Goal: Task Accomplishment & Management: Manage account settings

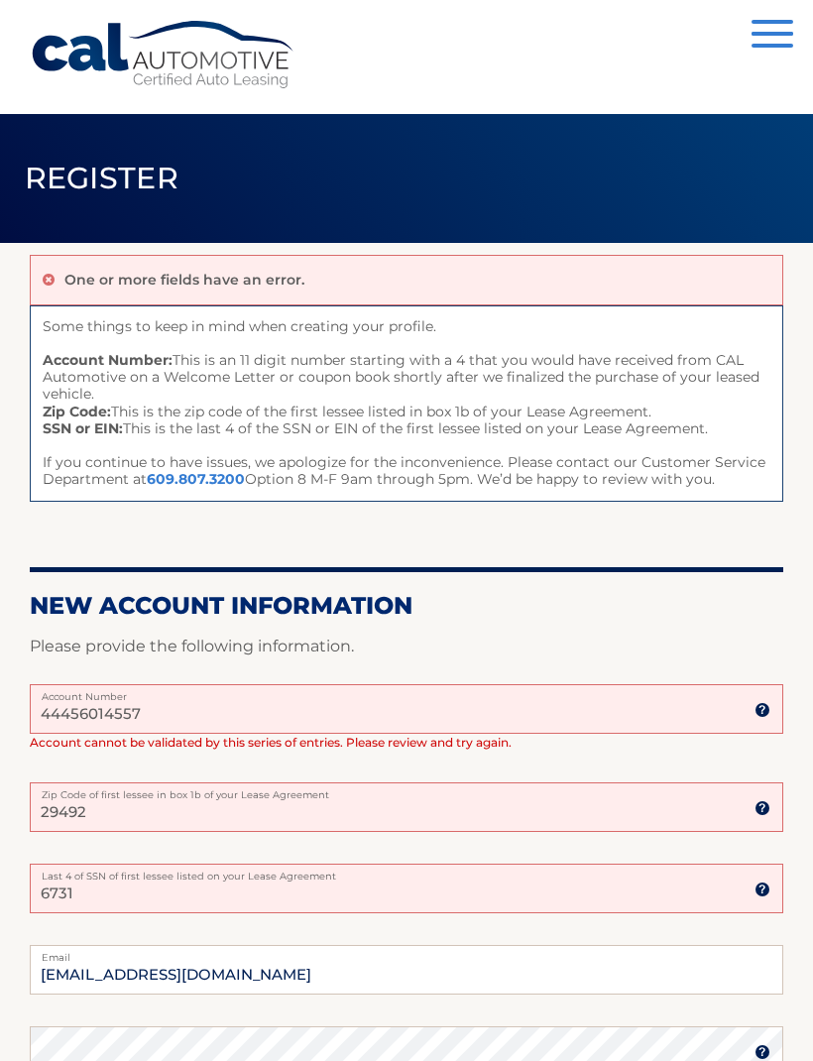
scroll to position [20, 0]
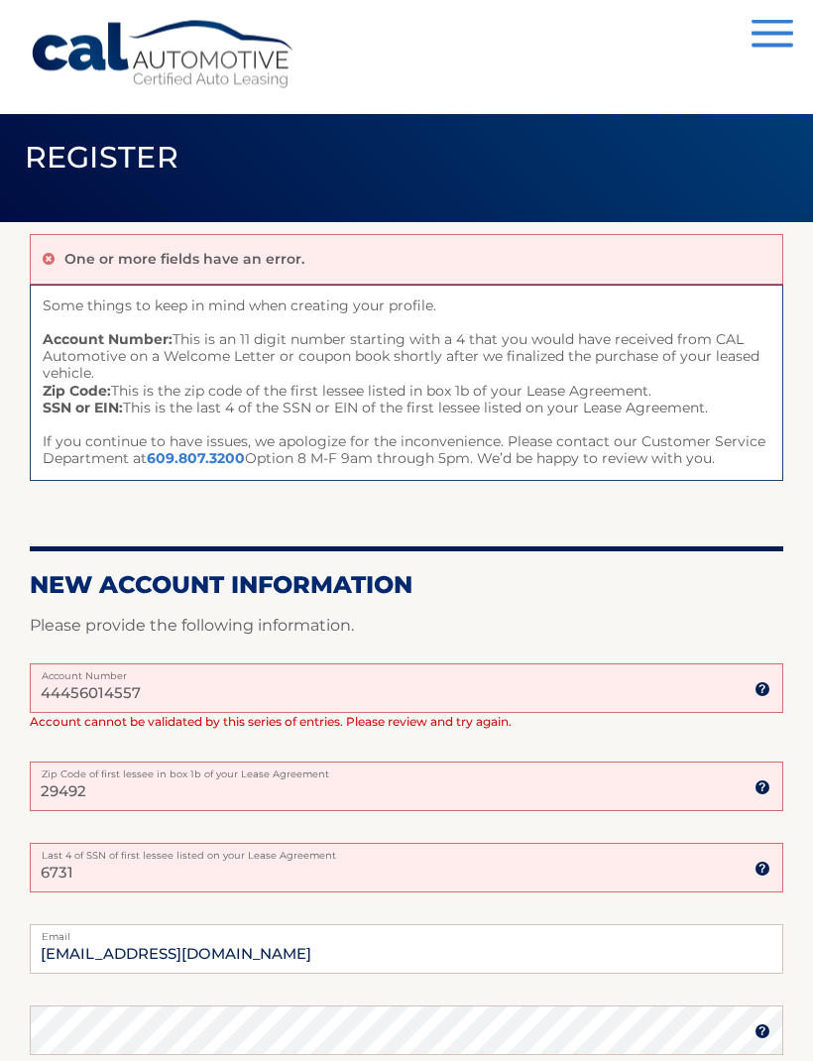
click at [321, 788] on input "29492" at bounding box center [406, 787] width 753 height 50
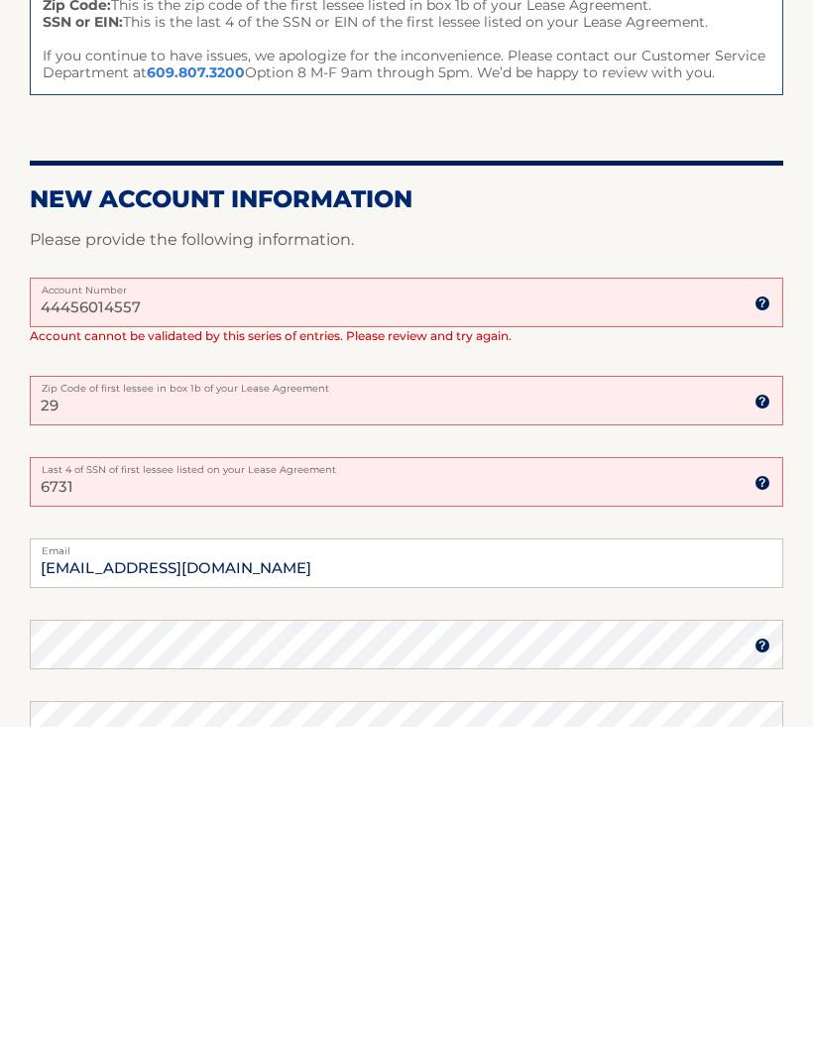
type input "2"
type input "11771"
click at [204, 612] on input "44456014557" at bounding box center [406, 637] width 753 height 50
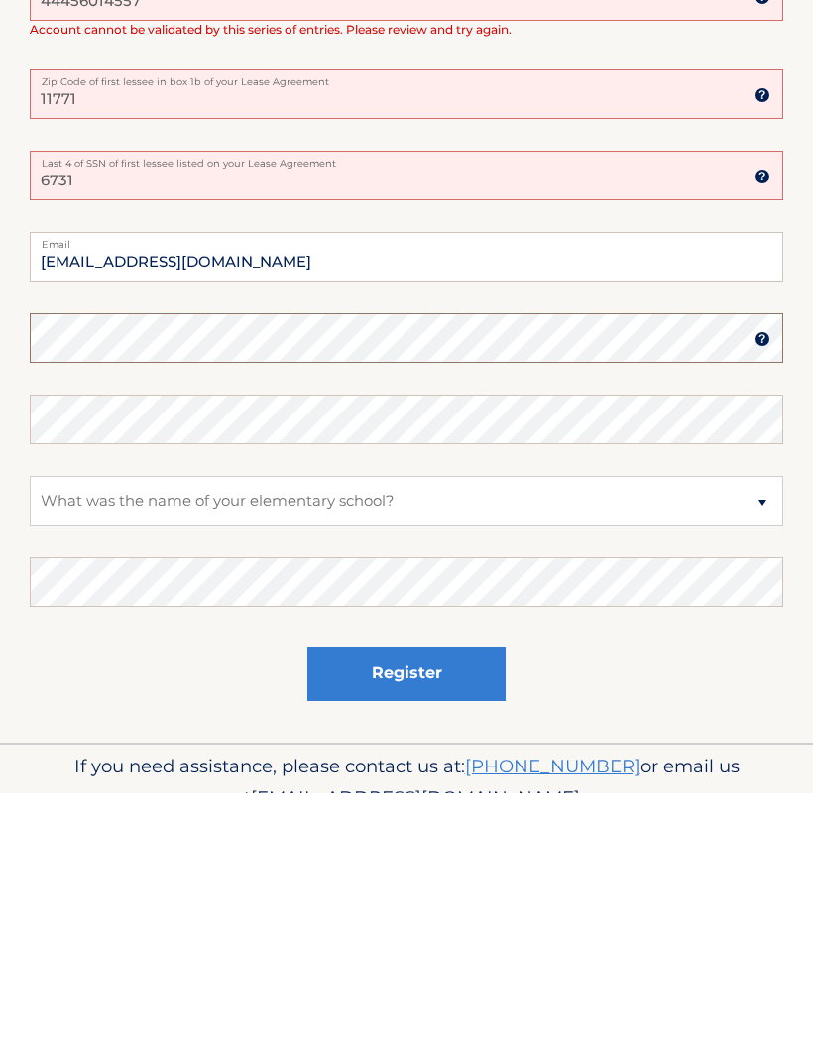
scroll to position [474, 0]
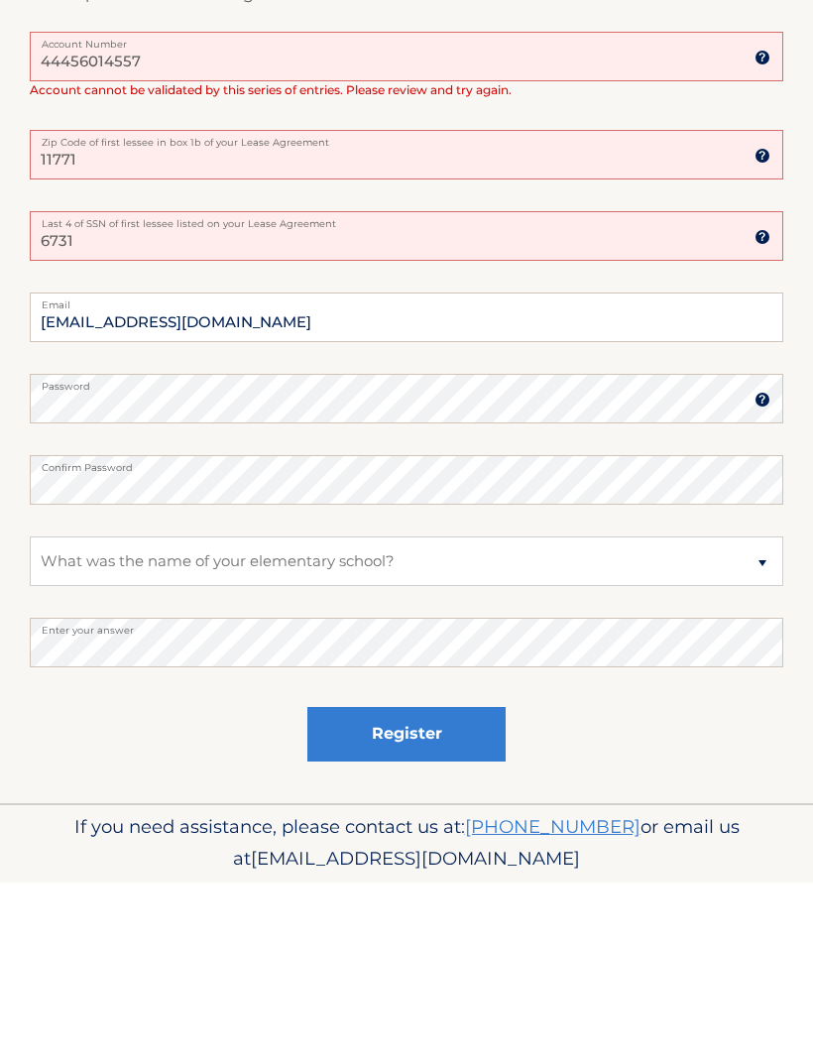
click at [426, 885] on button "Register" at bounding box center [406, 912] width 198 height 55
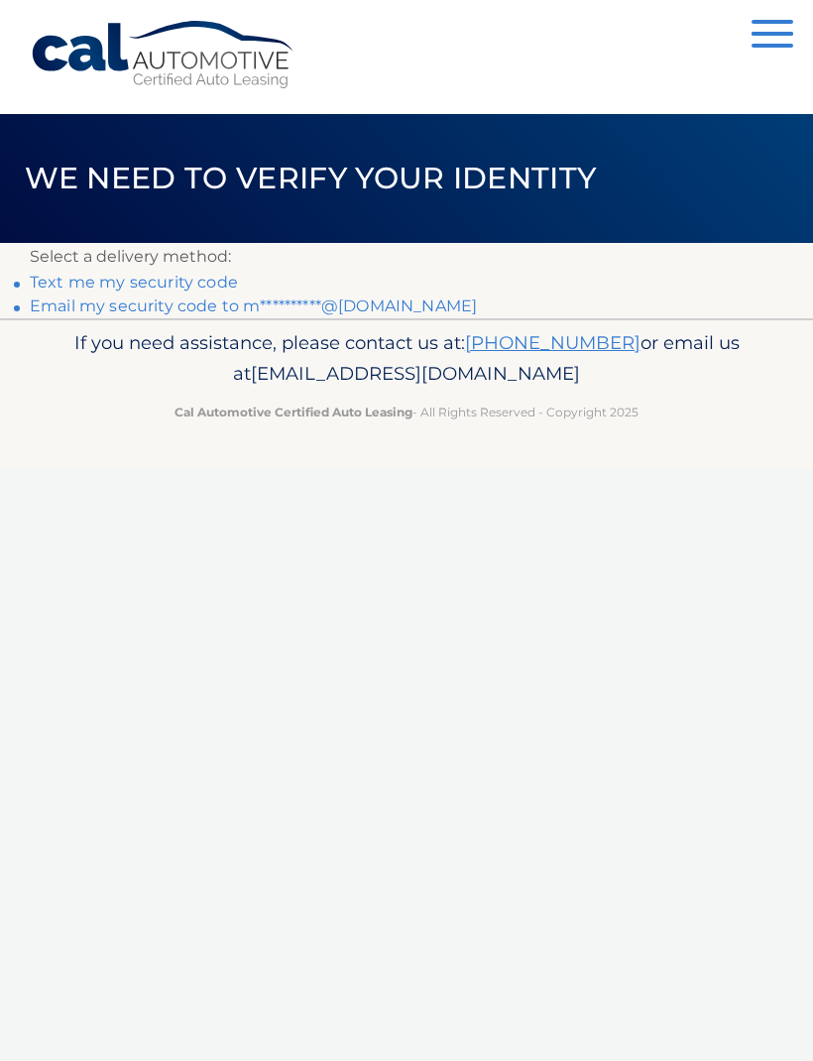
click at [207, 287] on link "Text me my security code" at bounding box center [134, 282] width 208 height 19
click at [393, 310] on link "**********" at bounding box center [253, 305] width 447 height 19
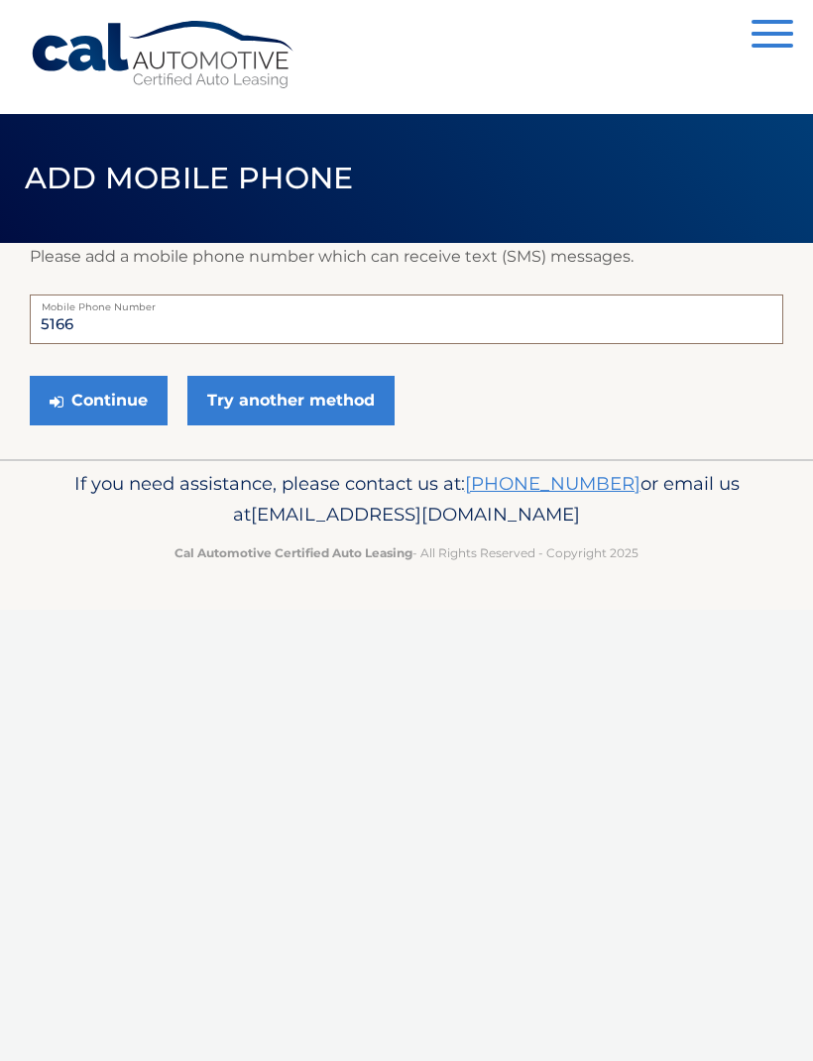
type input "516"
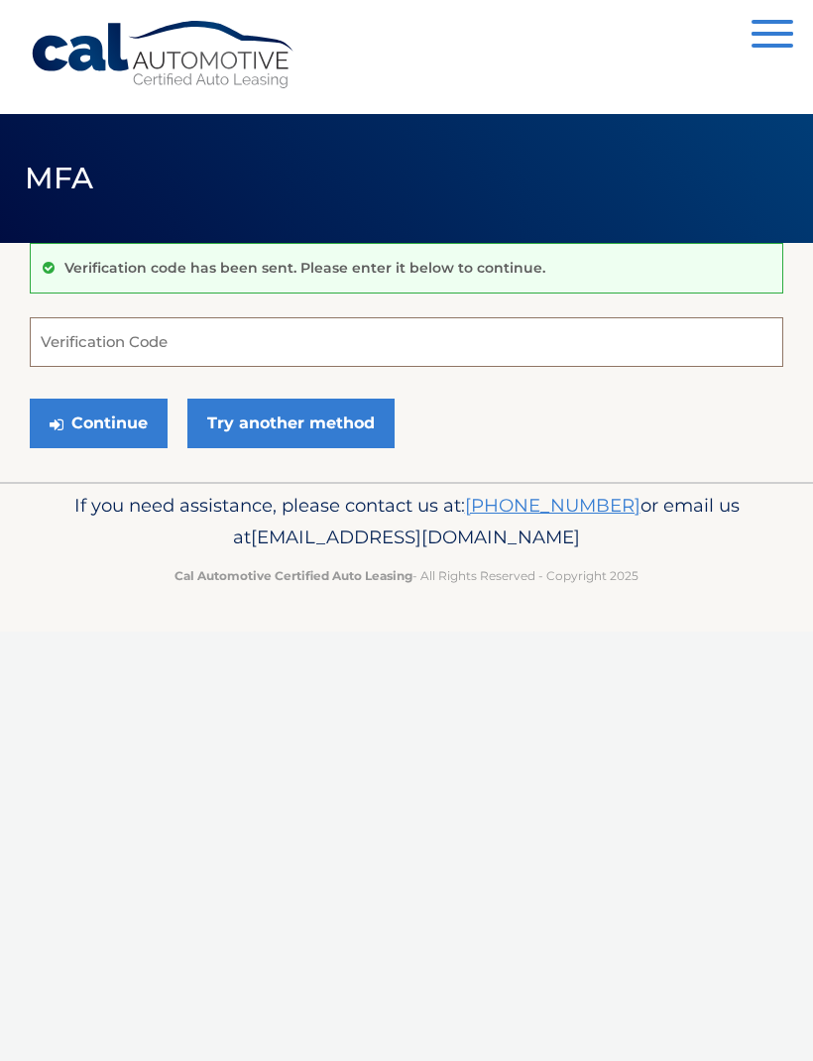
click at [420, 344] on input "Verification Code" at bounding box center [406, 342] width 753 height 50
type input "365840"
click at [114, 429] on button "Continue" at bounding box center [99, 423] width 138 height 50
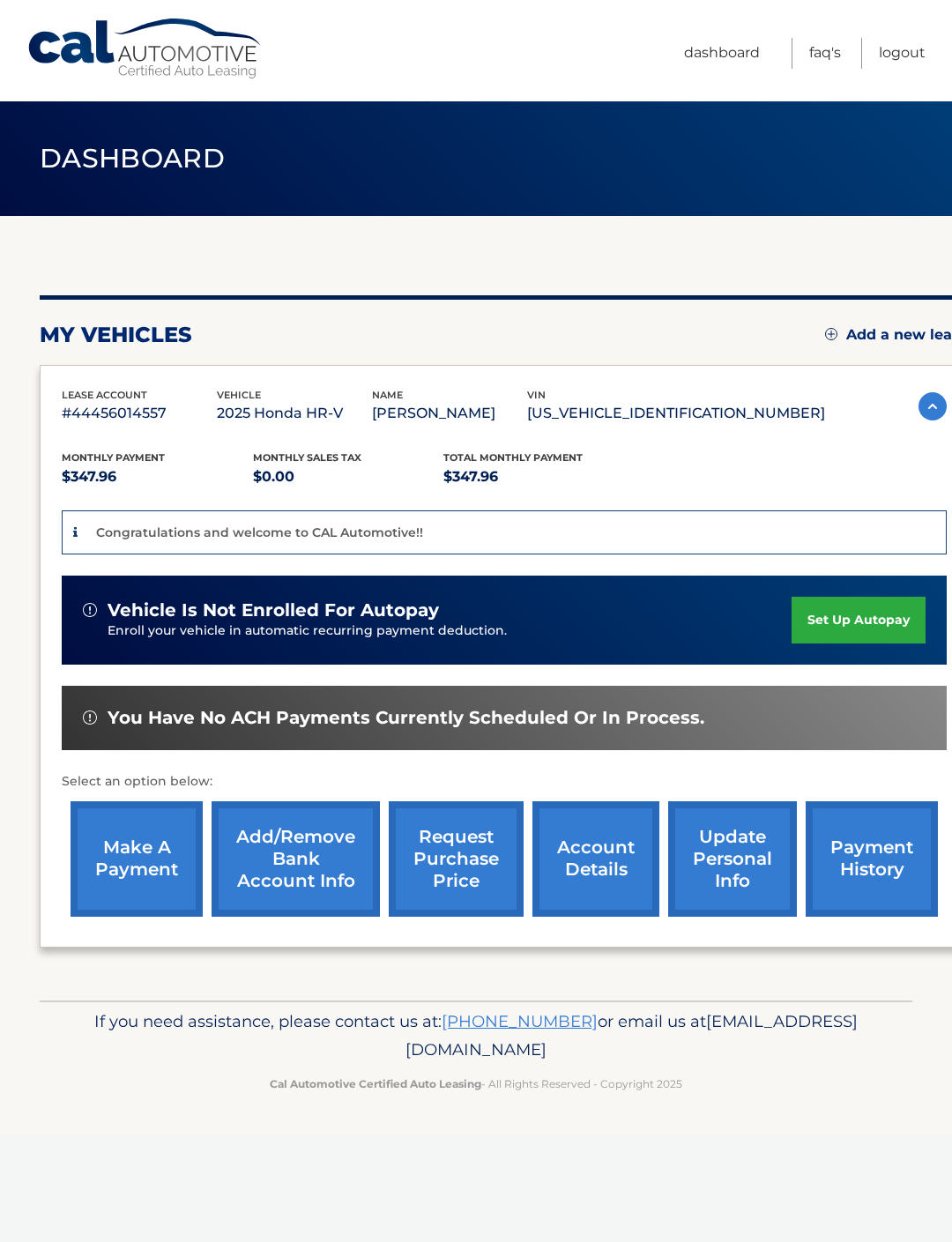
click at [866, 616] on link "set up autopay" at bounding box center [858, 620] width 134 height 47
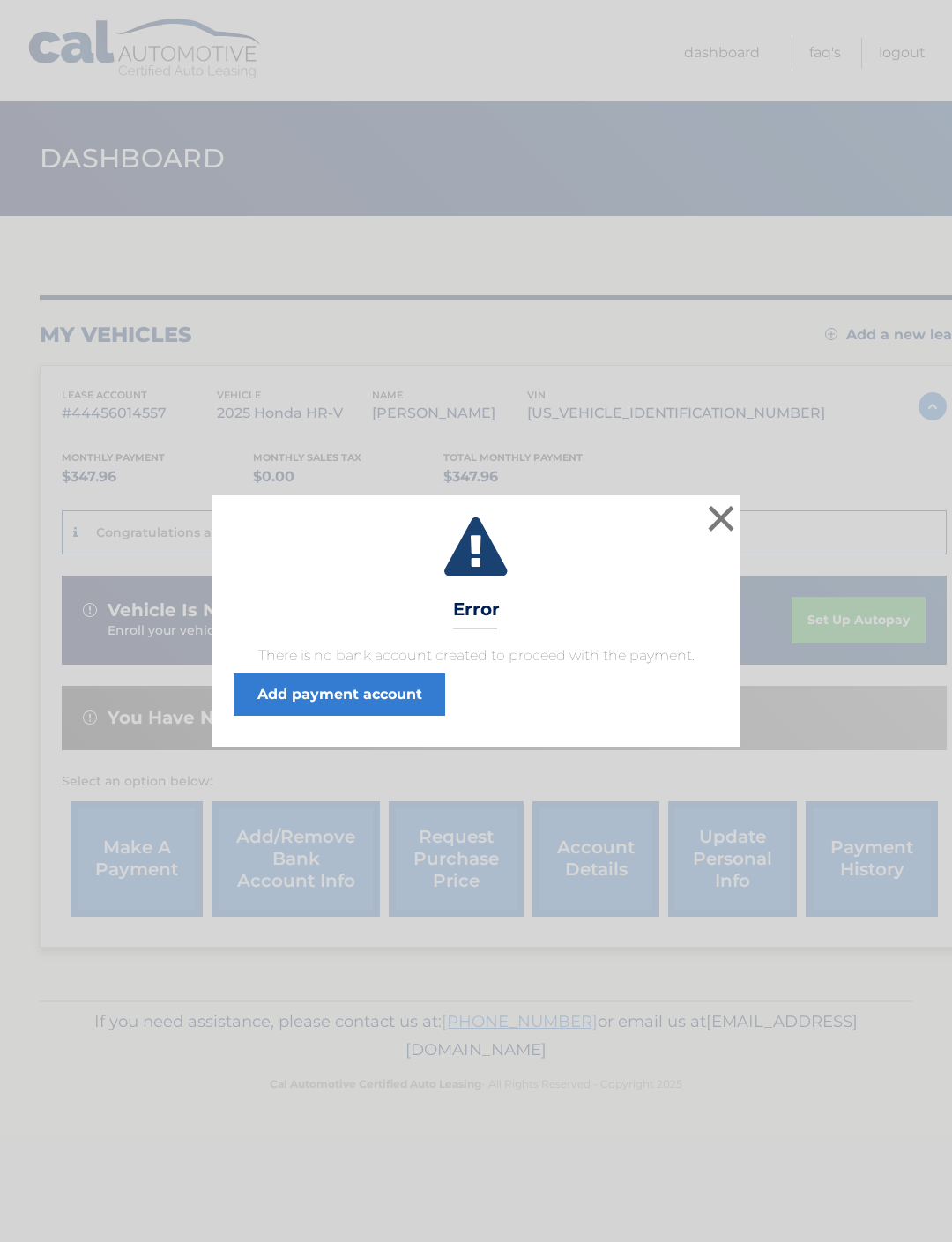
click at [378, 683] on link "Add payment account" at bounding box center [340, 694] width 212 height 43
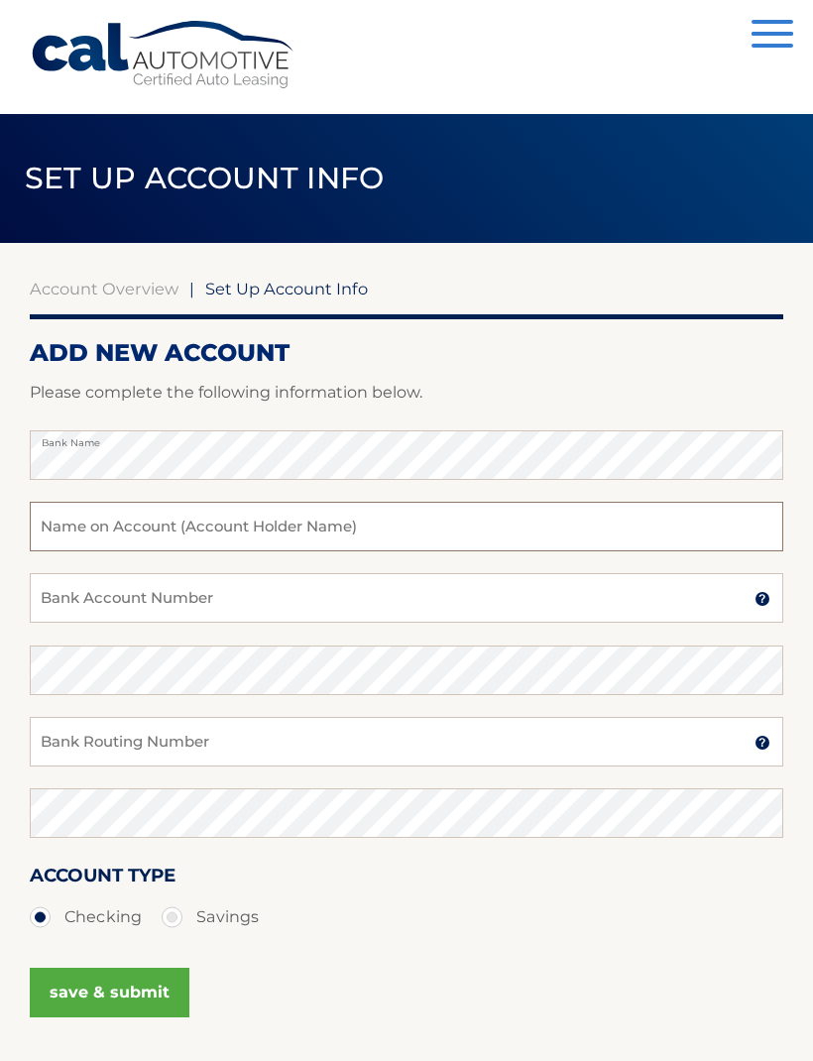
click at [371, 543] on input "text" at bounding box center [406, 527] width 753 height 50
type input "[PERSON_NAME]"
click at [321, 599] on input "Bank Account Number" at bounding box center [406, 598] width 753 height 50
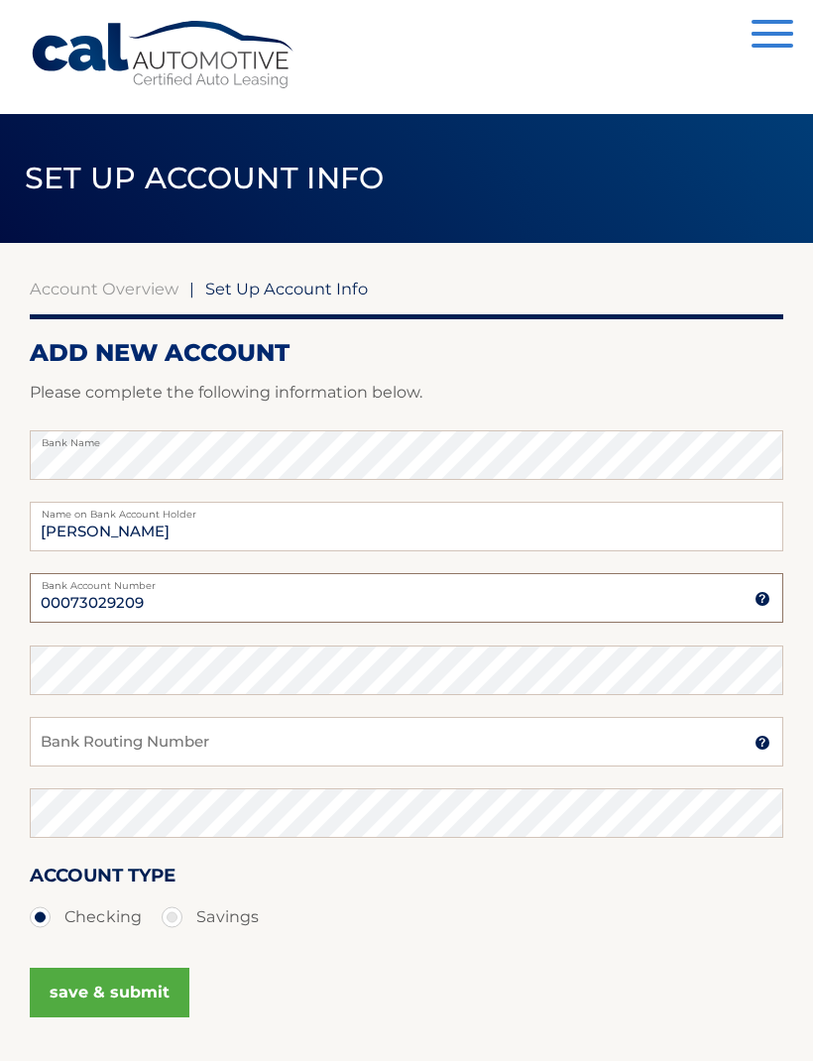
type input "00073029209"
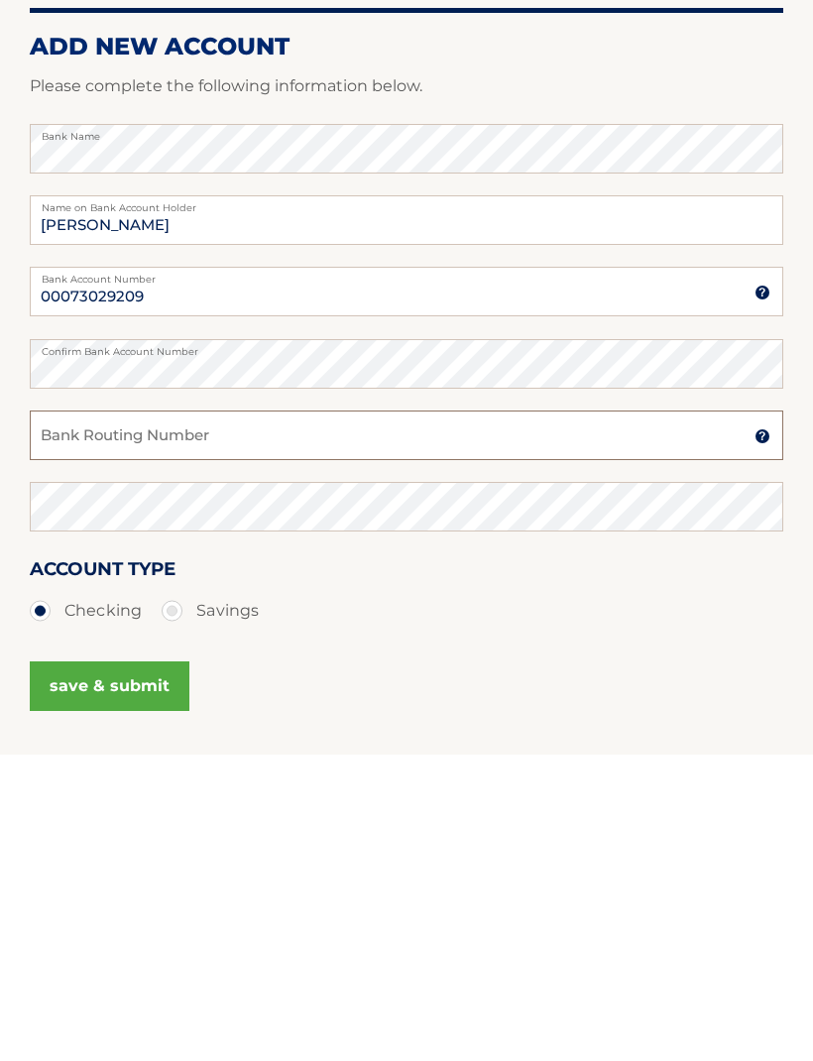
click at [287, 717] on input "Bank Routing Number" at bounding box center [406, 742] width 753 height 50
type input "221480807"
click at [131, 967] on button "save & submit" at bounding box center [110, 992] width 160 height 50
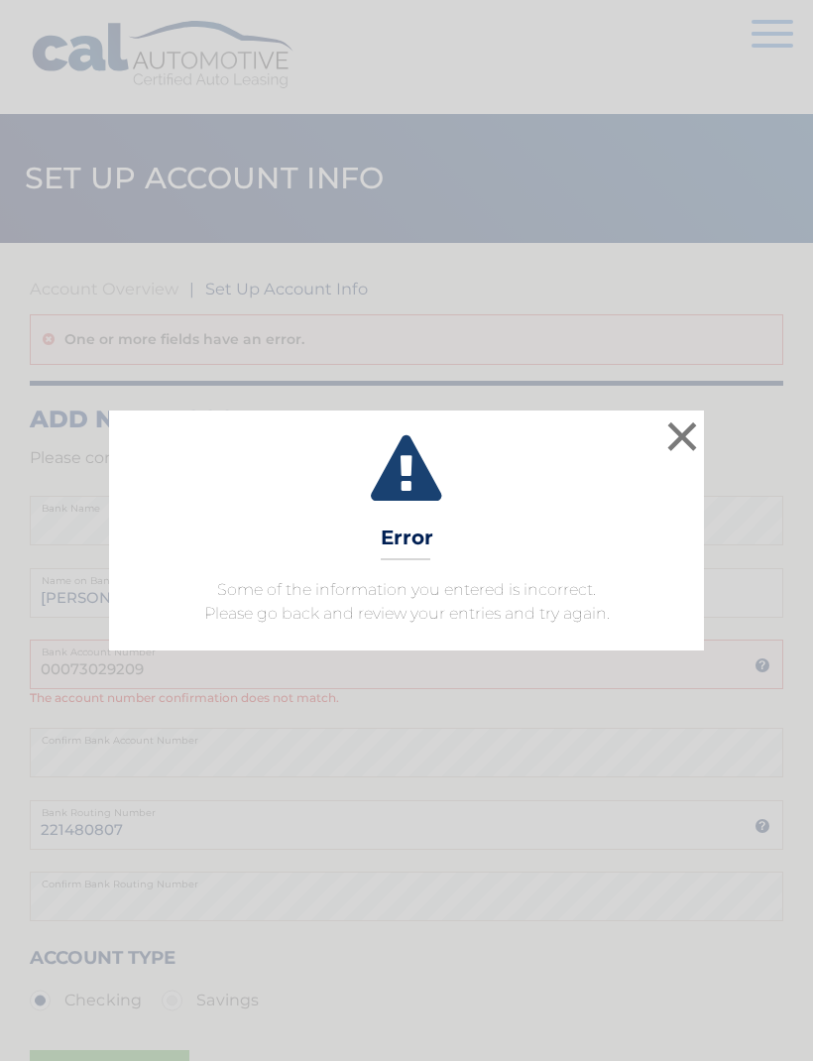
click at [675, 440] on button "×" at bounding box center [682, 436] width 40 height 40
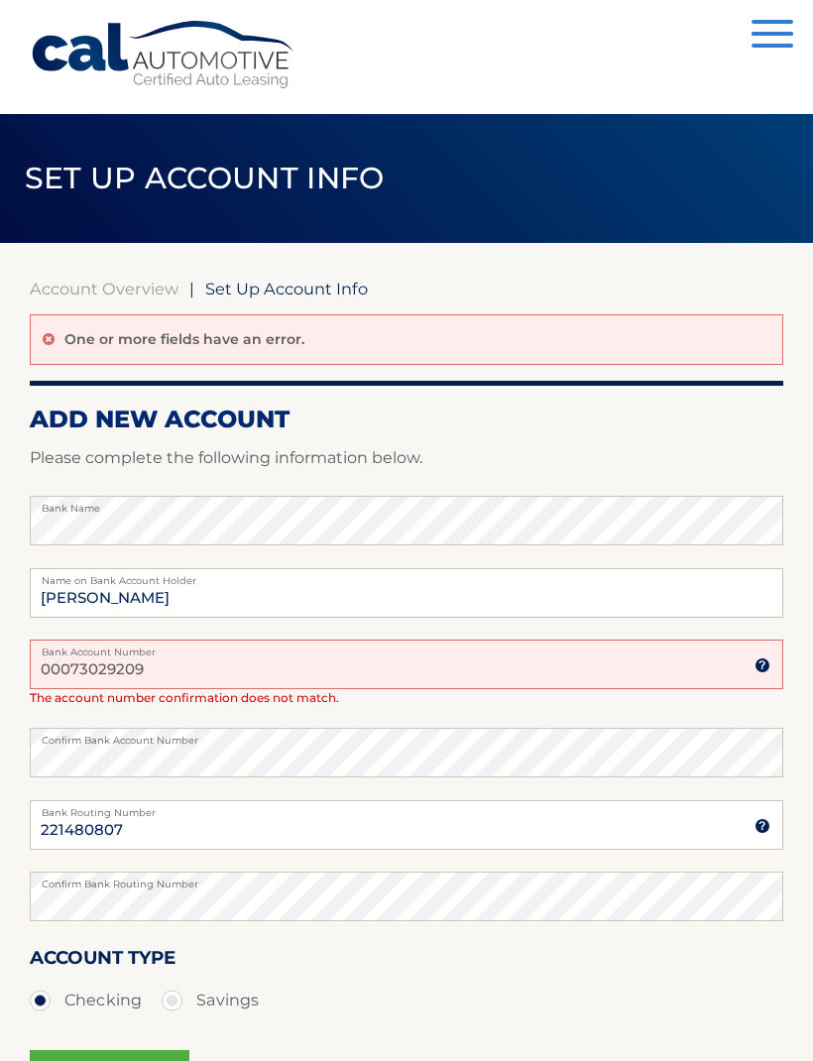
click at [210, 664] on input "00073029209" at bounding box center [406, 664] width 753 height 50
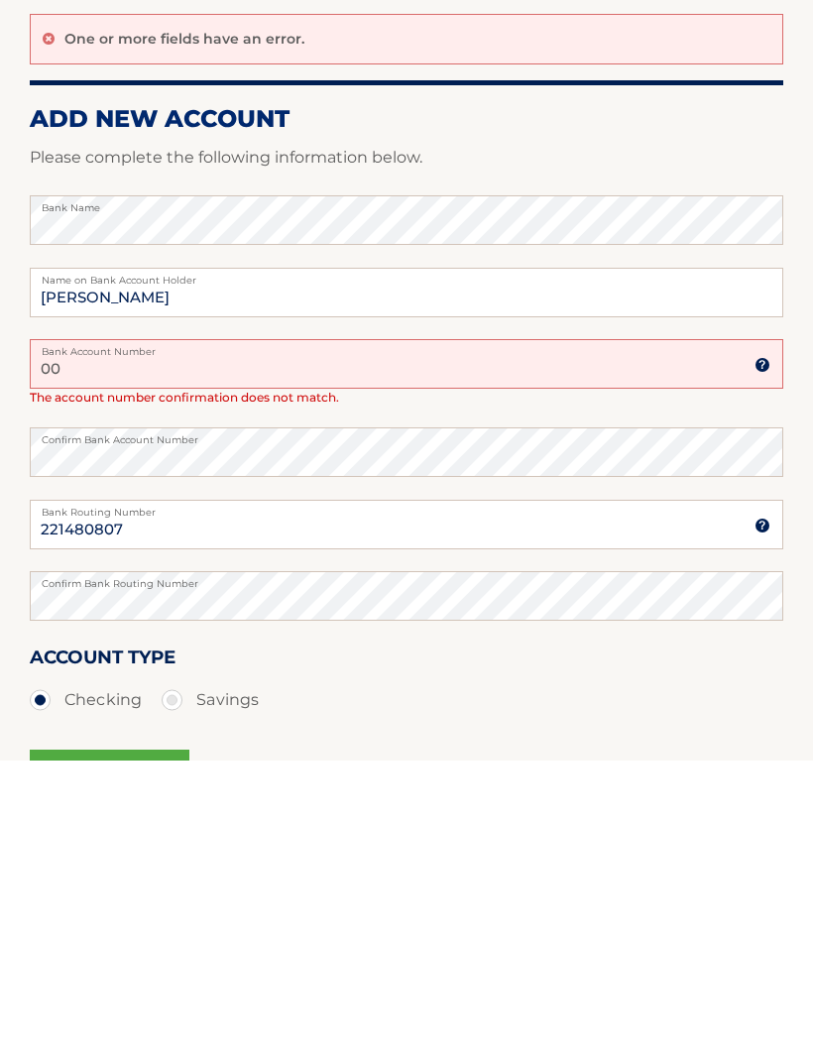
type input "0"
type input "4999423753"
click at [183, 800] on input "221480807" at bounding box center [406, 825] width 753 height 50
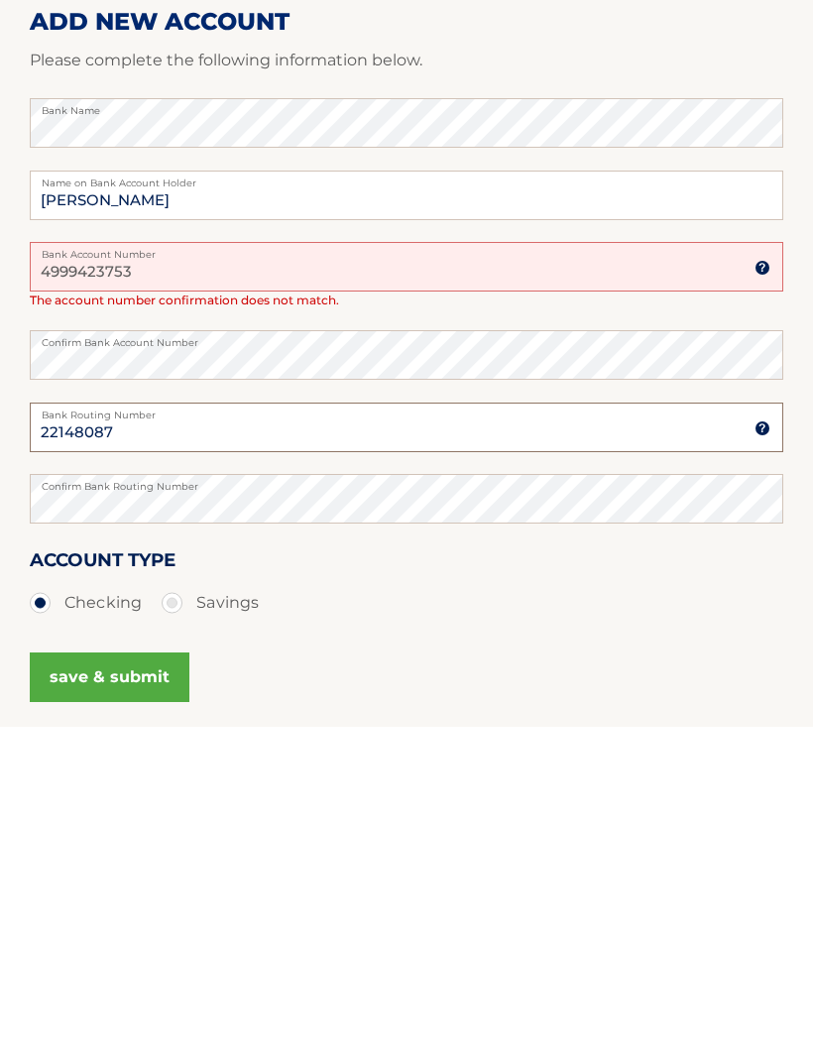
scroll to position [240, 0]
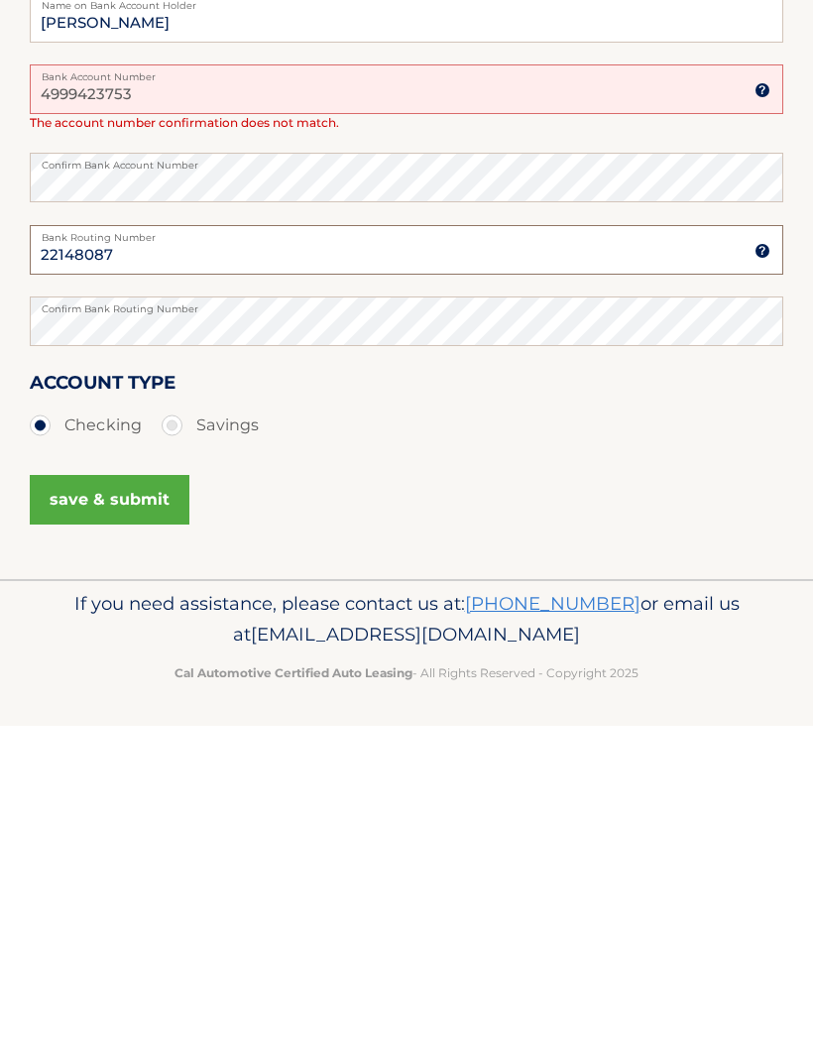
type input "22148087"
click at [130, 810] on button "save & submit" at bounding box center [110, 835] width 160 height 50
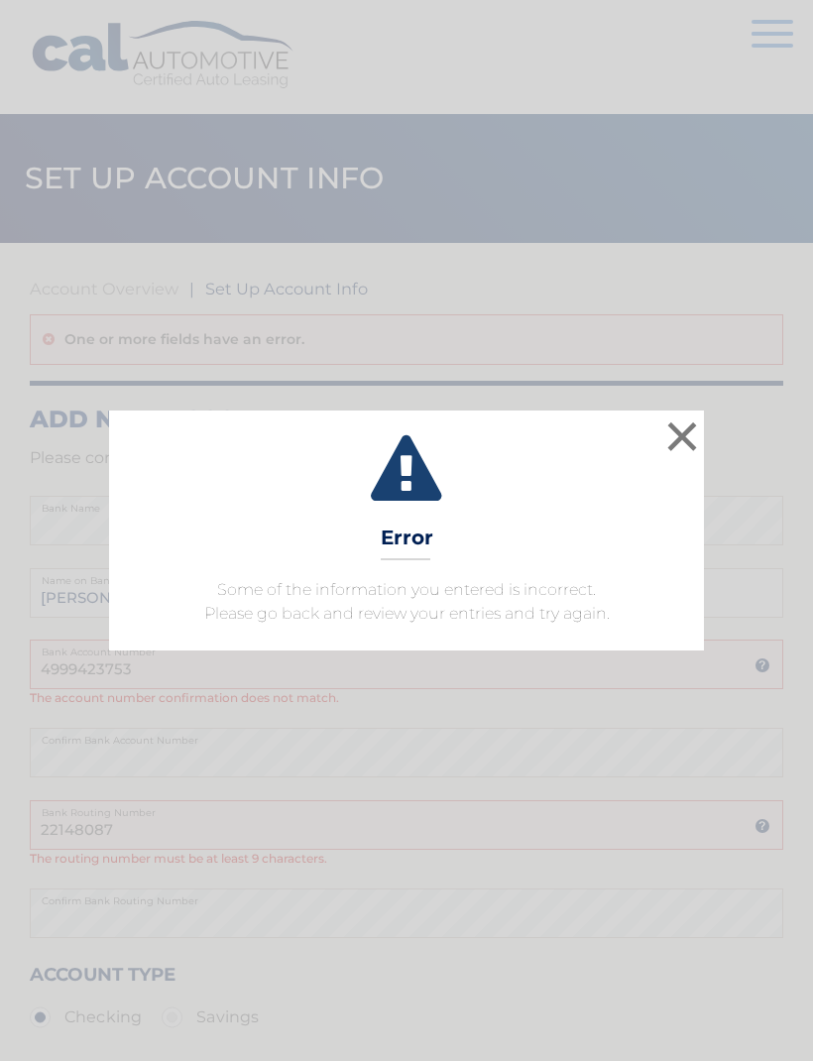
click at [687, 425] on button "×" at bounding box center [682, 436] width 40 height 40
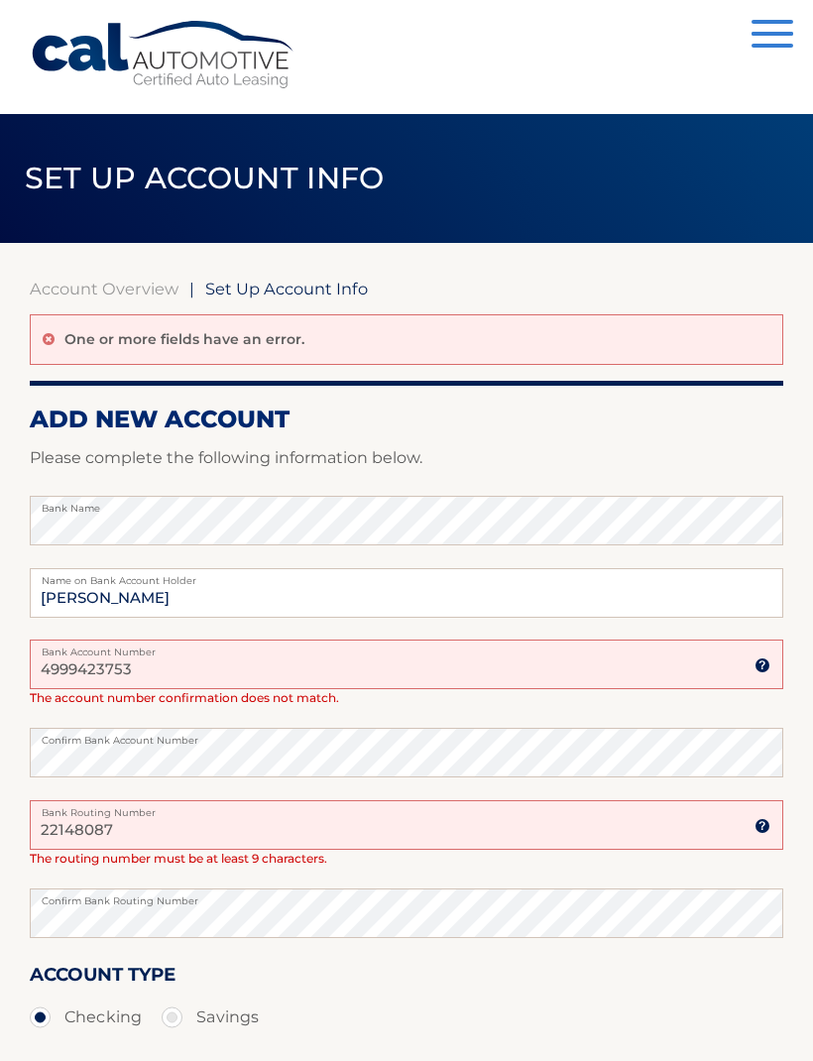
click at [47, 665] on input "4999423753" at bounding box center [406, 664] width 753 height 50
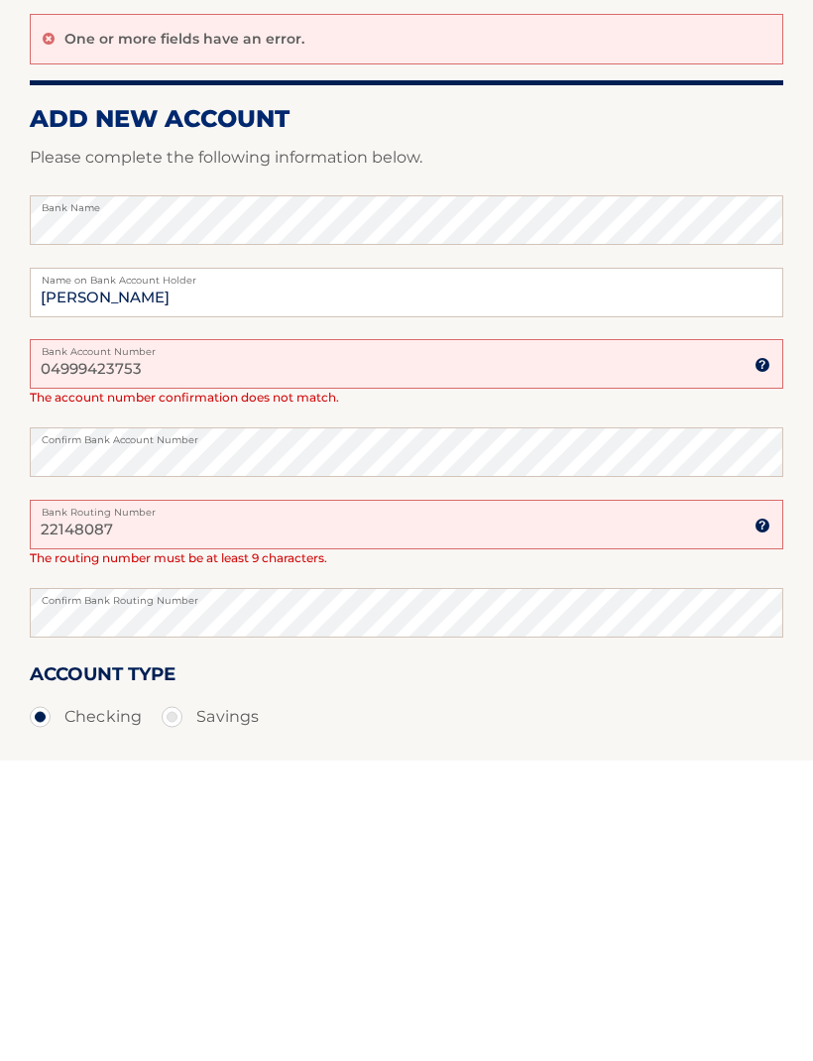
type input "04999423753"
click at [168, 800] on input "22148087" at bounding box center [406, 825] width 753 height 50
type input "2"
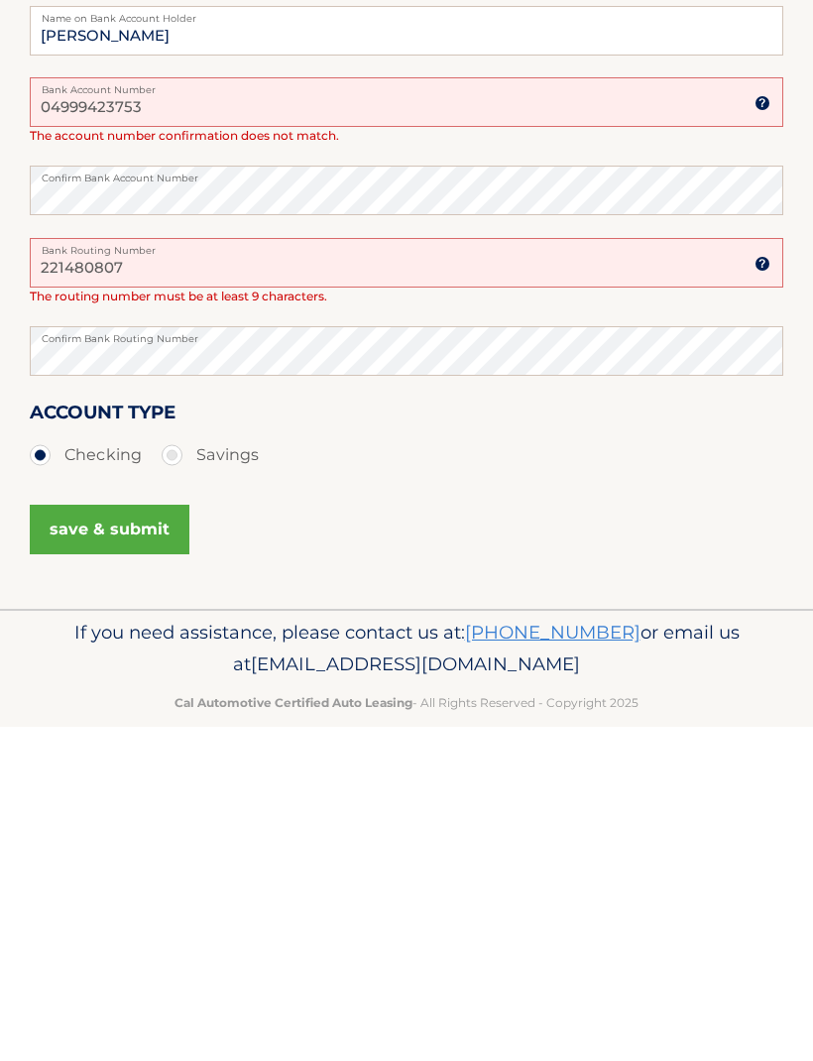
scroll to position [256, 0]
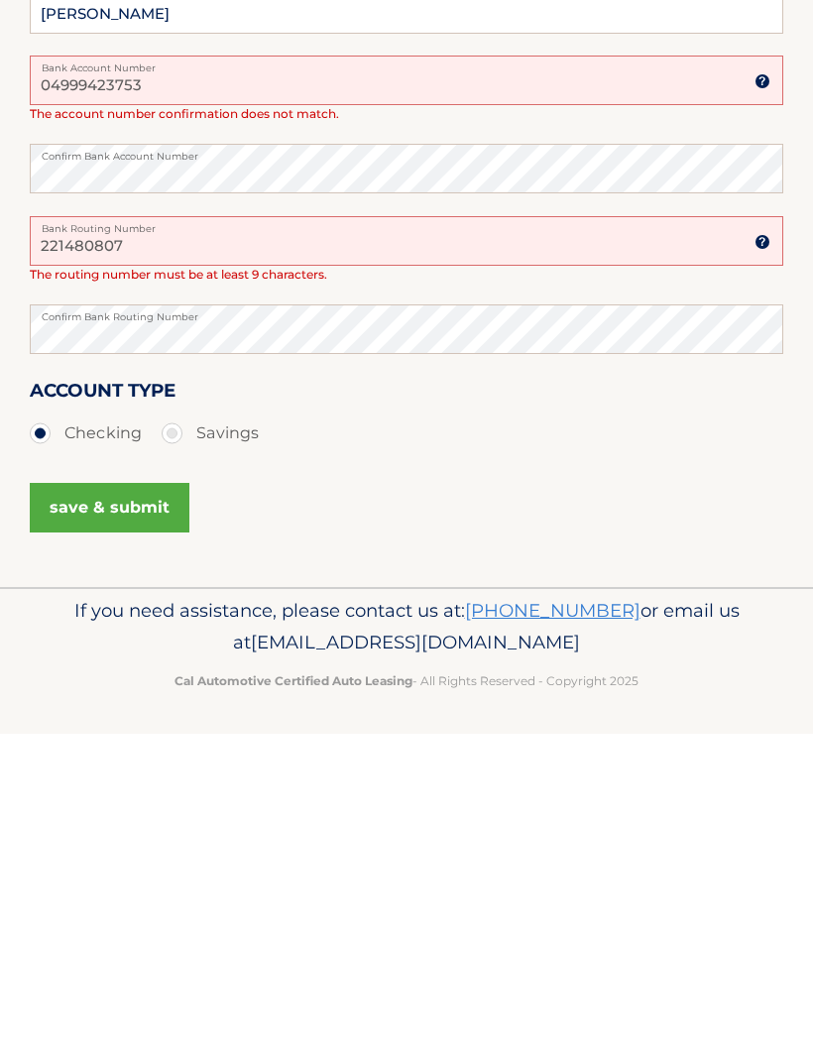
type input "221480807"
click at [125, 811] on button "save & submit" at bounding box center [110, 836] width 160 height 50
click at [130, 839] on button "save & submit" at bounding box center [110, 836] width 160 height 50
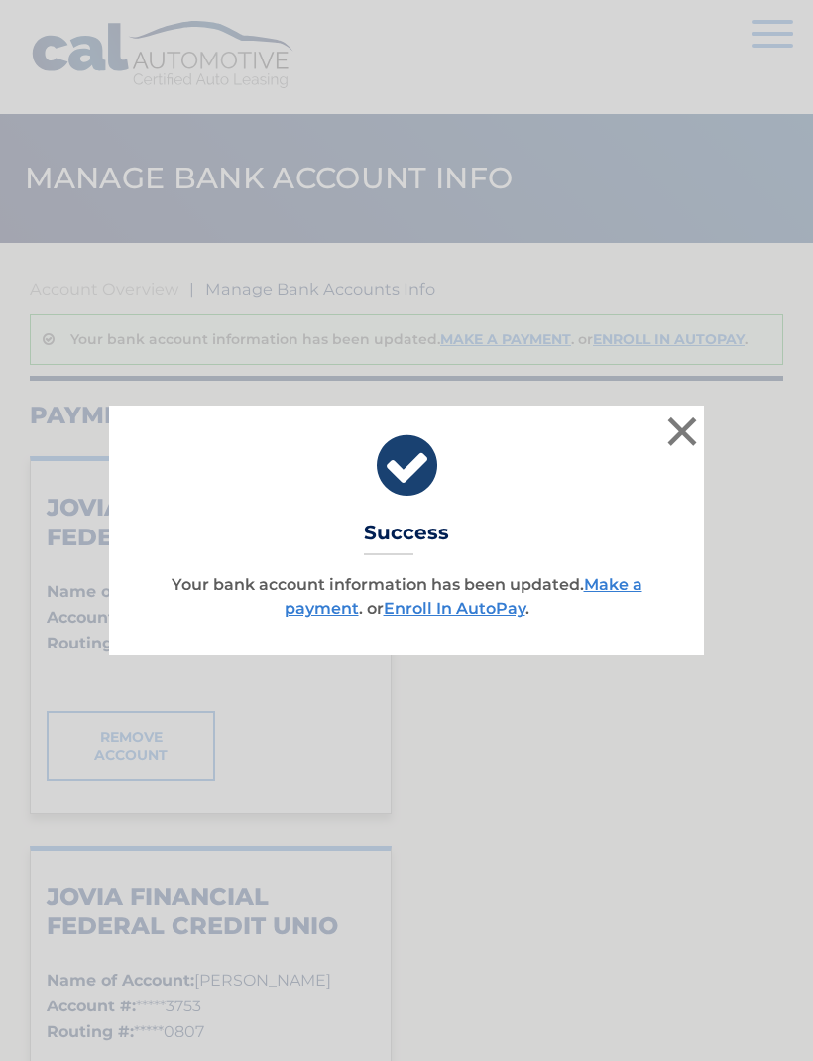
click at [139, 840] on div "× Success Your bank account information has been updated. Make a payment . or E…" at bounding box center [406, 530] width 813 height 1061
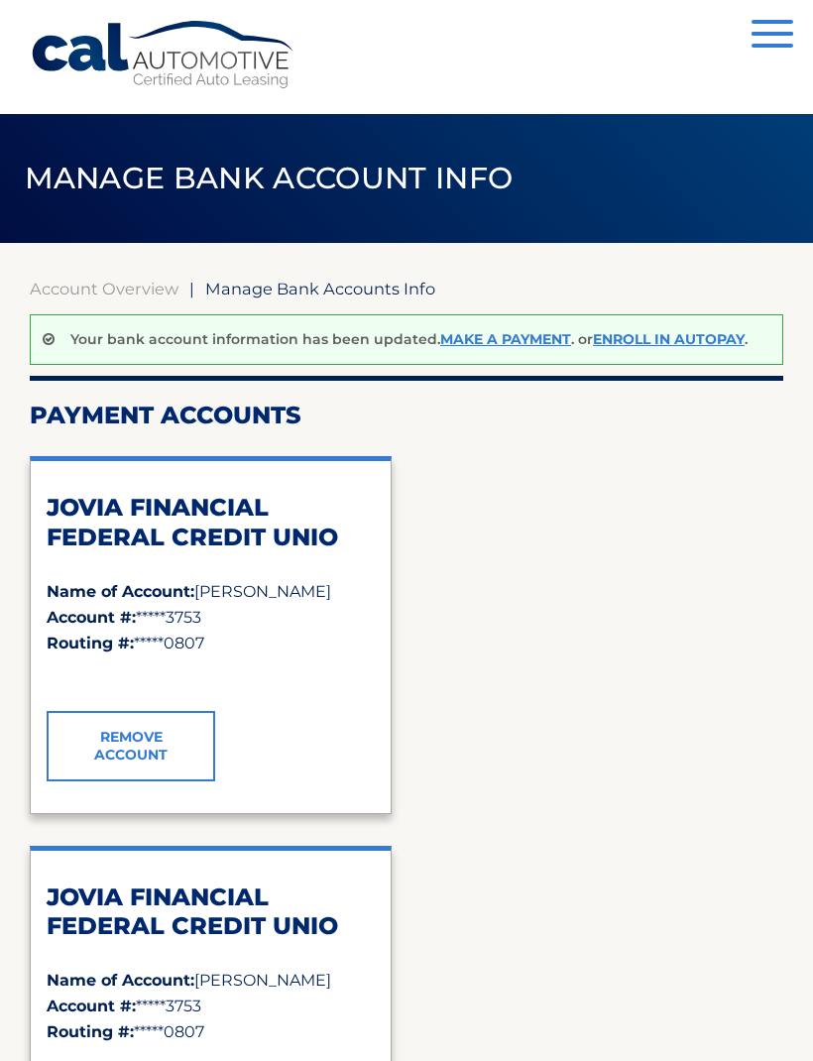
click at [653, 602] on div "JOVIA FINANCIAL FEDERAL CREDIT UNIO Name of Account: Maria A Bohn Account #: **…" at bounding box center [406, 829] width 753 height 778
click at [141, 744] on link "Remove Account" at bounding box center [131, 745] width 169 height 69
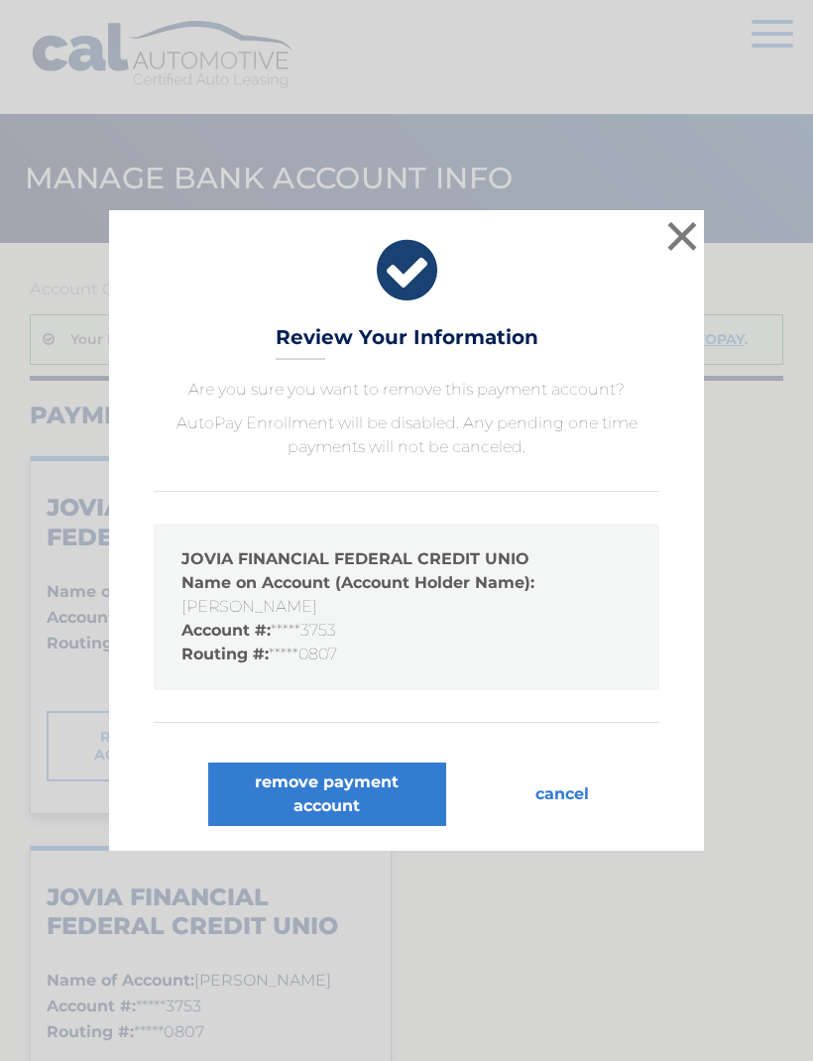
click at [378, 802] on button "remove payment account" at bounding box center [327, 793] width 238 height 63
click at [372, 798] on button "remove payment account" at bounding box center [327, 793] width 238 height 63
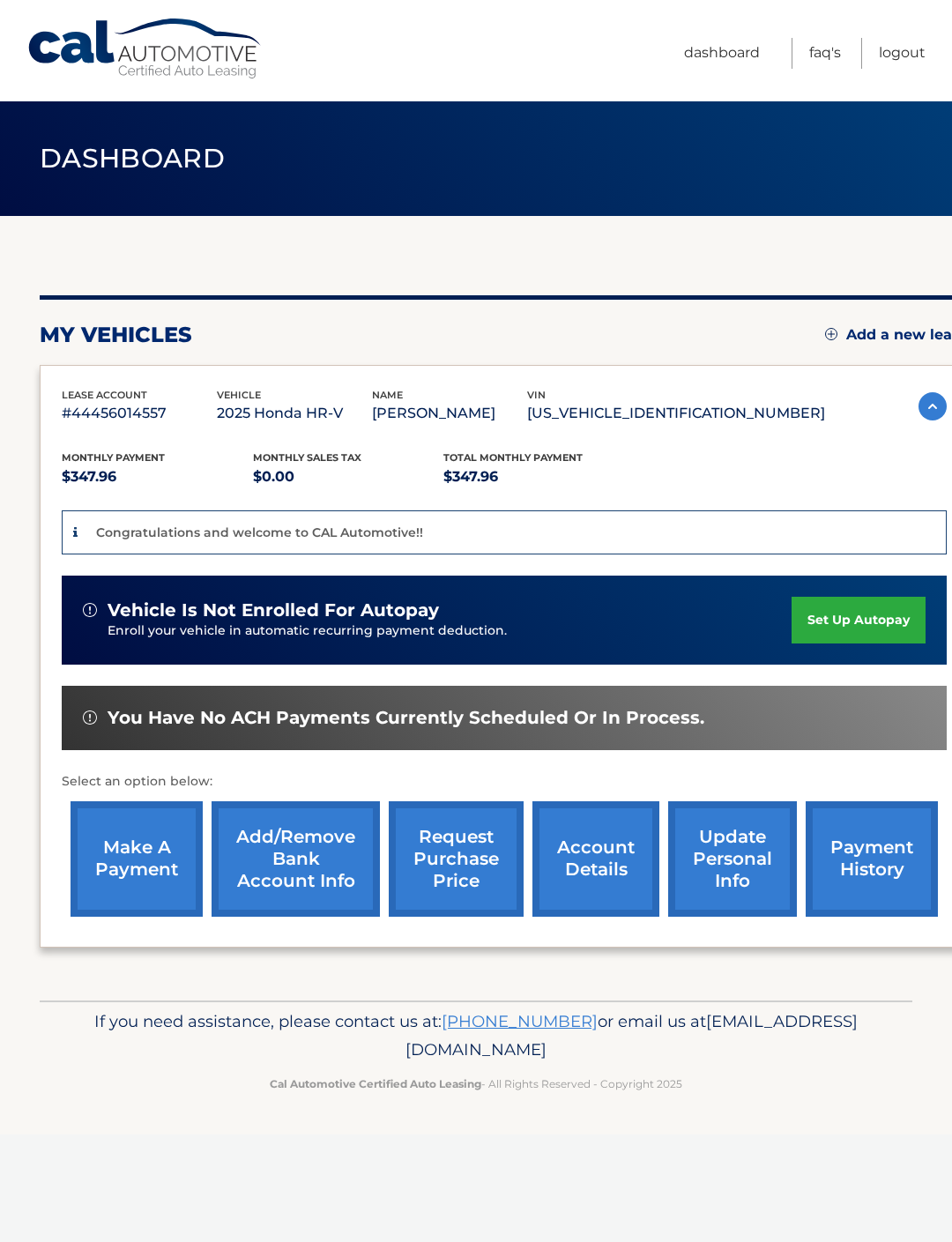
click at [876, 621] on link "set up autopay" at bounding box center [858, 620] width 134 height 47
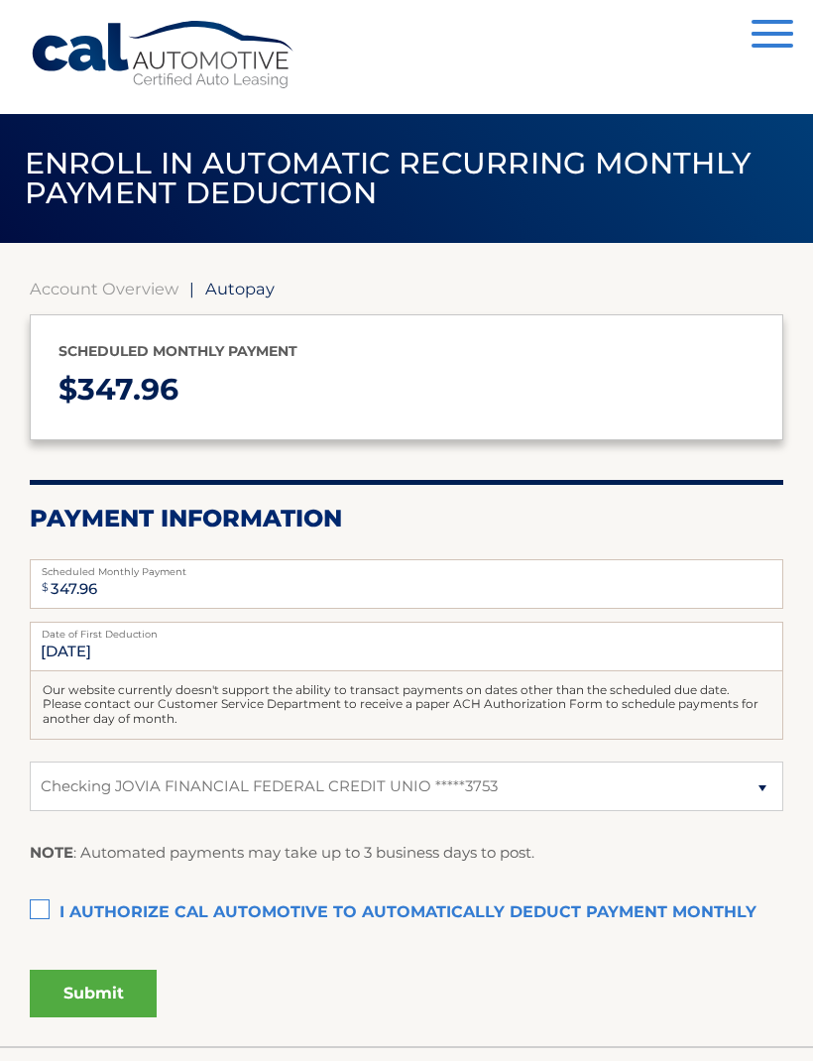
select select "MmU2M2IyYzItNmFhZC00N2IwLTlkZTktNGM0OWM2YTM0MTVk"
click at [759, 786] on select "Select Bank Account Checking JOVIA FINANCIAL FEDERAL CREDIT UNIO *****3753" at bounding box center [406, 786] width 753 height 50
click at [770, 26] on button "Menu" at bounding box center [772, 36] width 42 height 33
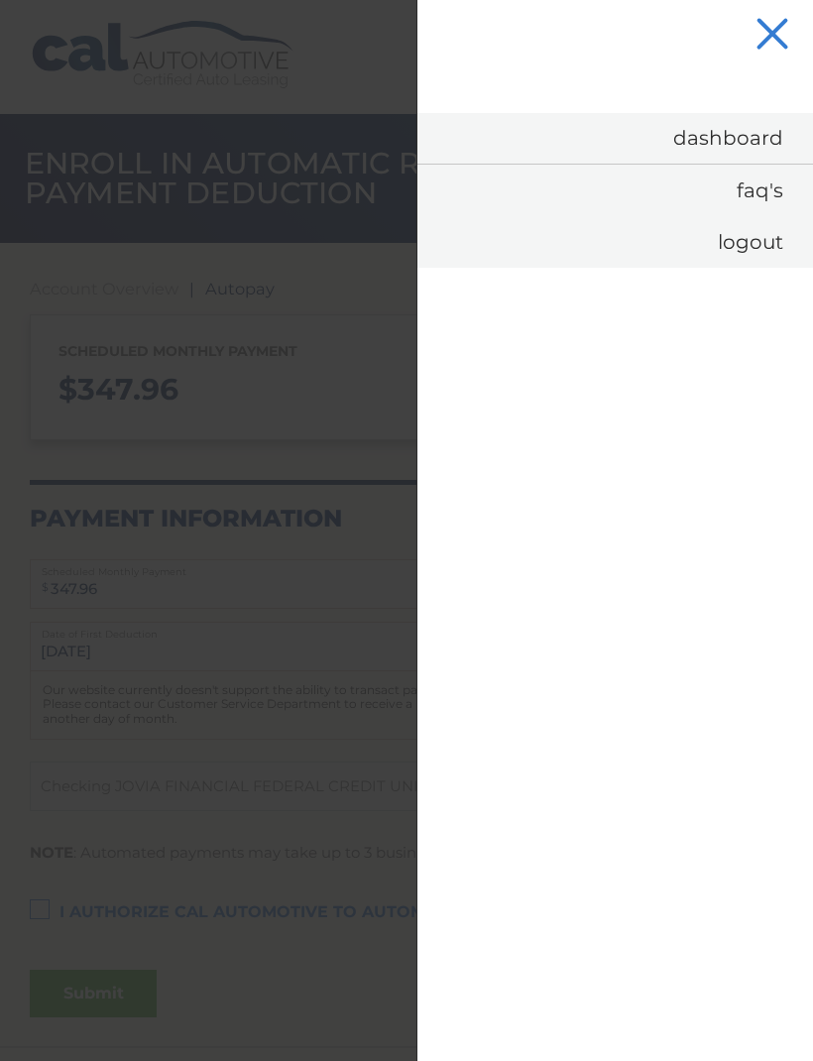
click at [779, 37] on button "Menu" at bounding box center [772, 36] width 42 height 33
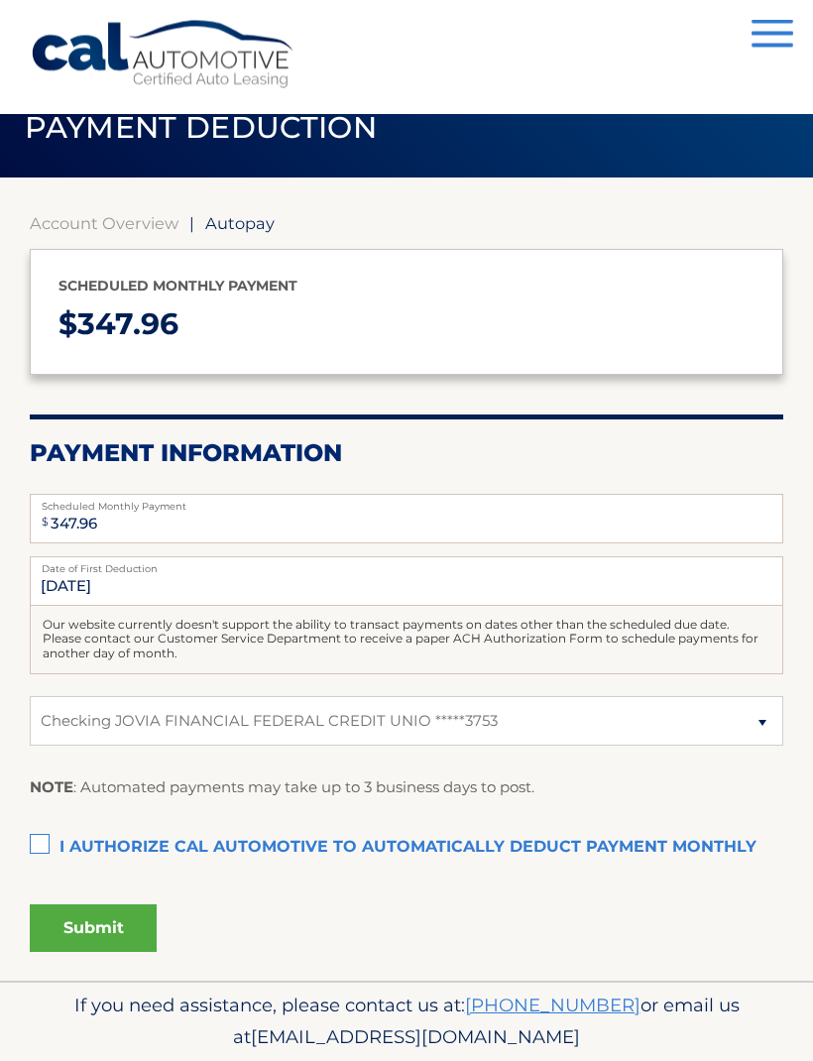
scroll to position [64, 0]
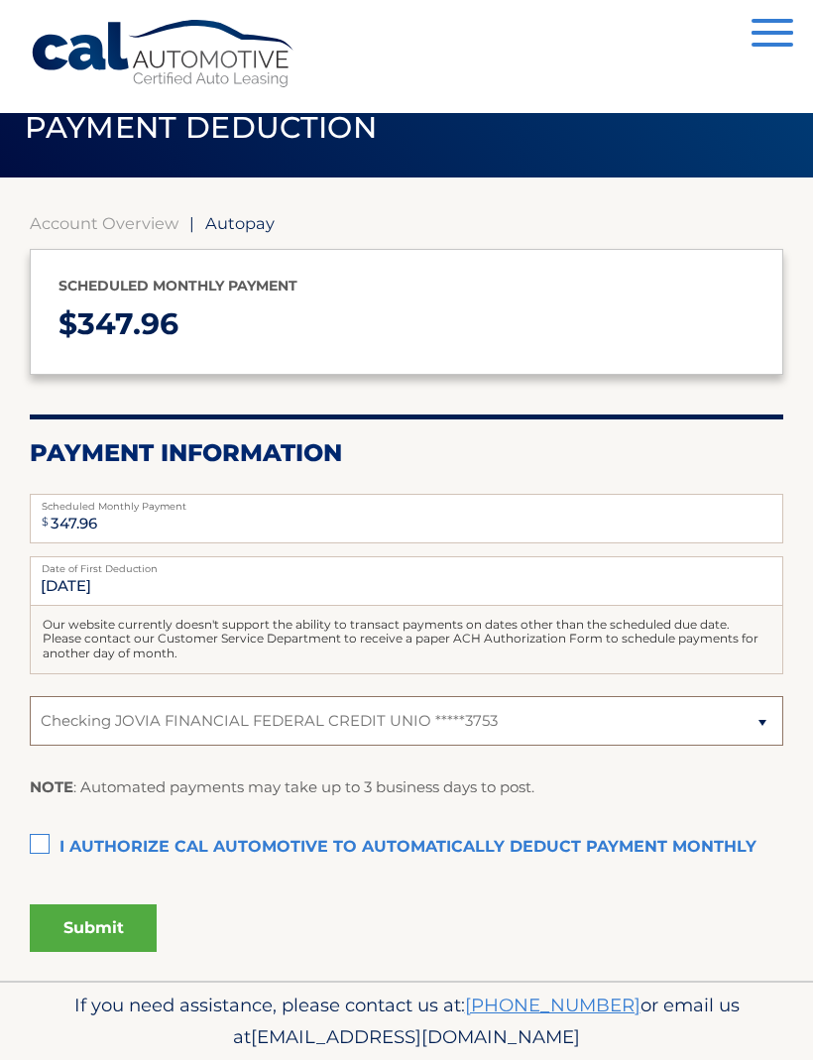
click at [764, 715] on select "Select Bank Account Checking JOVIA FINANCIAL FEDERAL CREDIT UNIO *****3753" at bounding box center [406, 722] width 753 height 50
select select
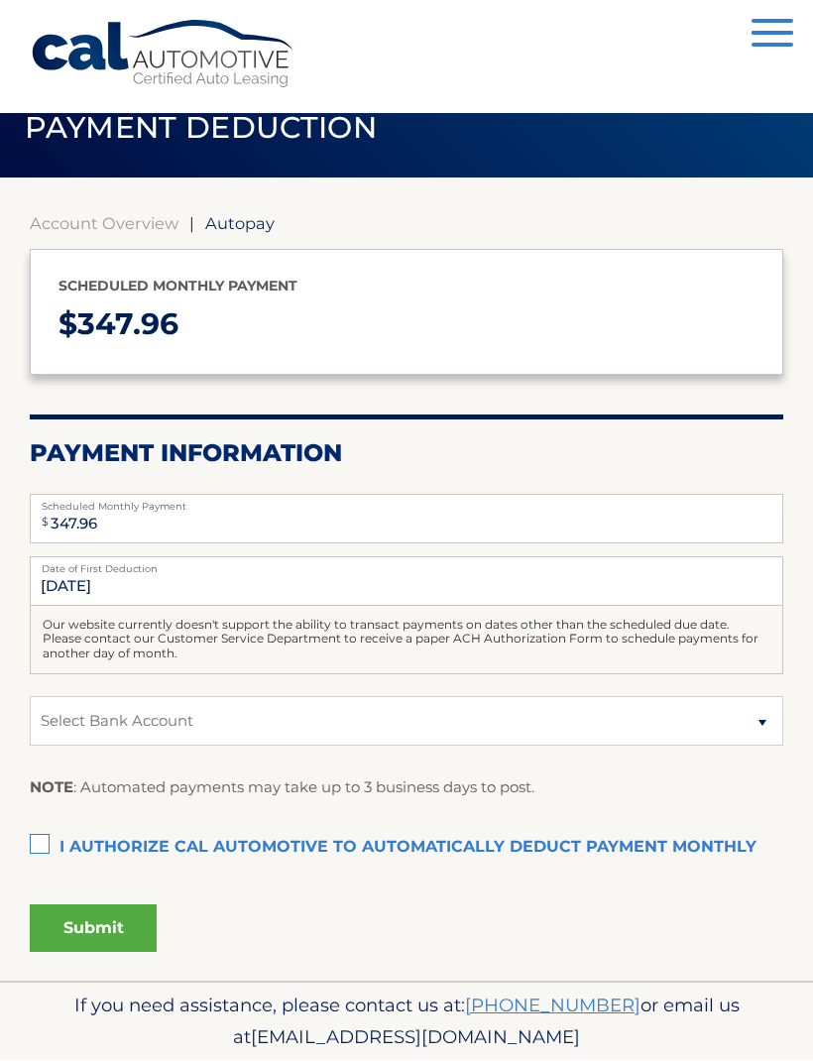
click at [251, 224] on span "Autopay" at bounding box center [239, 224] width 69 height 20
click at [146, 219] on link "Account Overview" at bounding box center [104, 224] width 149 height 20
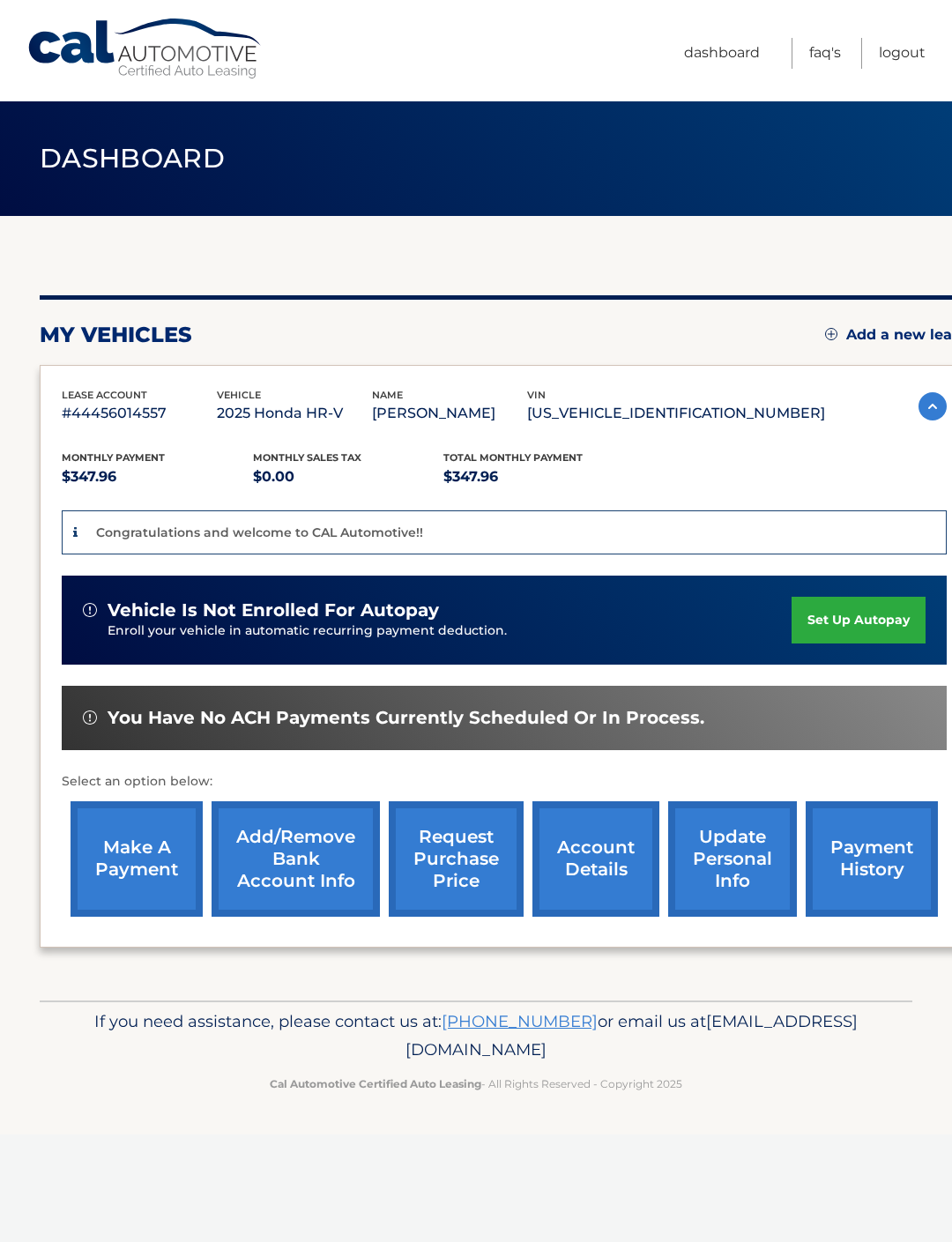
click at [296, 872] on link "Add/Remove bank account info" at bounding box center [295, 859] width 168 height 116
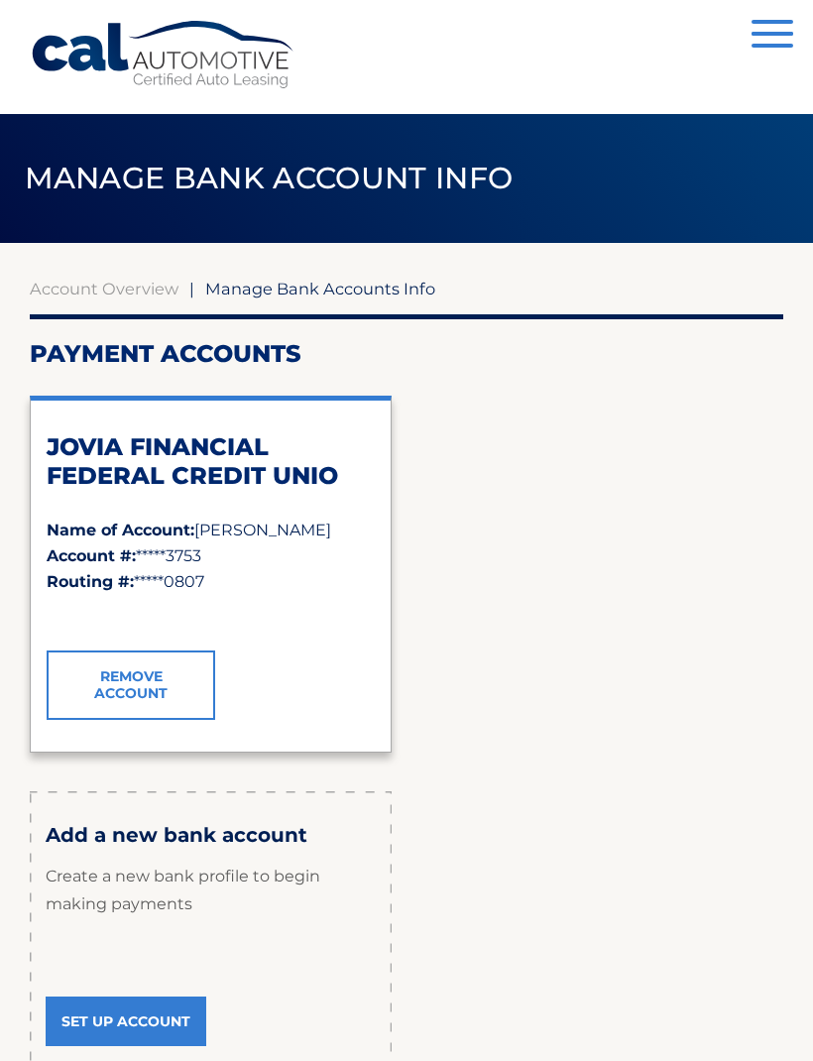
click at [153, 693] on link "Remove Account" at bounding box center [131, 684] width 169 height 69
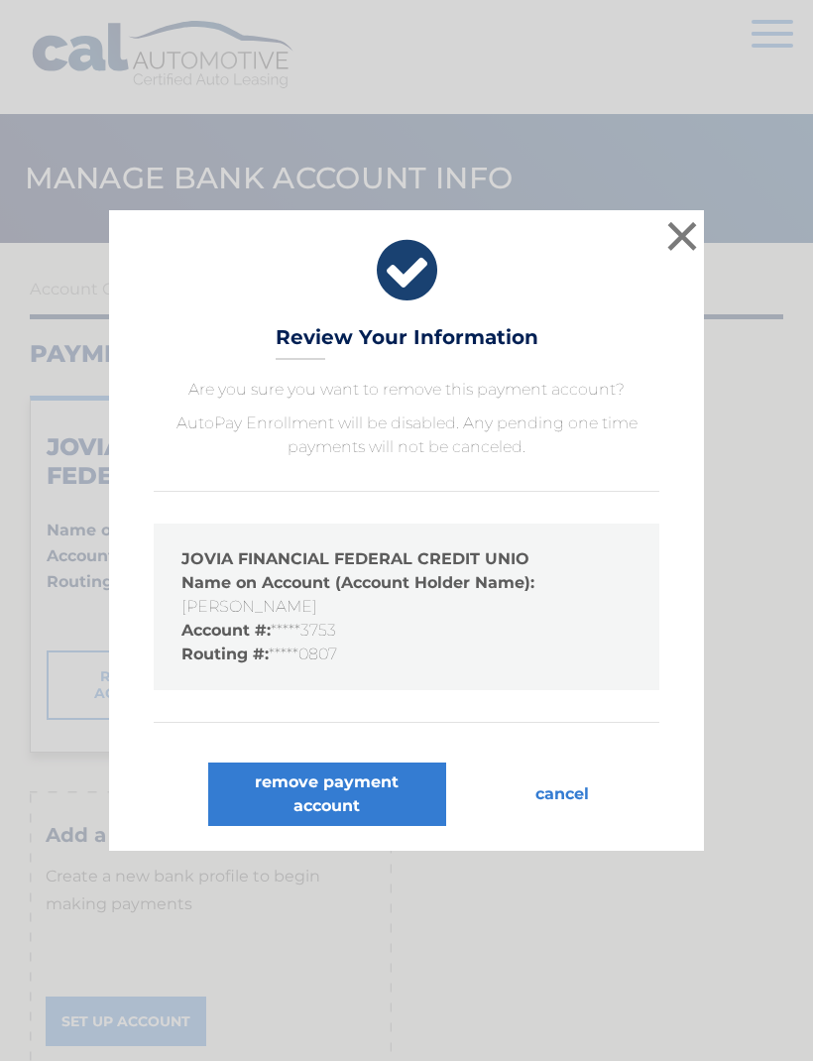
click at [362, 788] on button "remove payment account" at bounding box center [327, 793] width 238 height 63
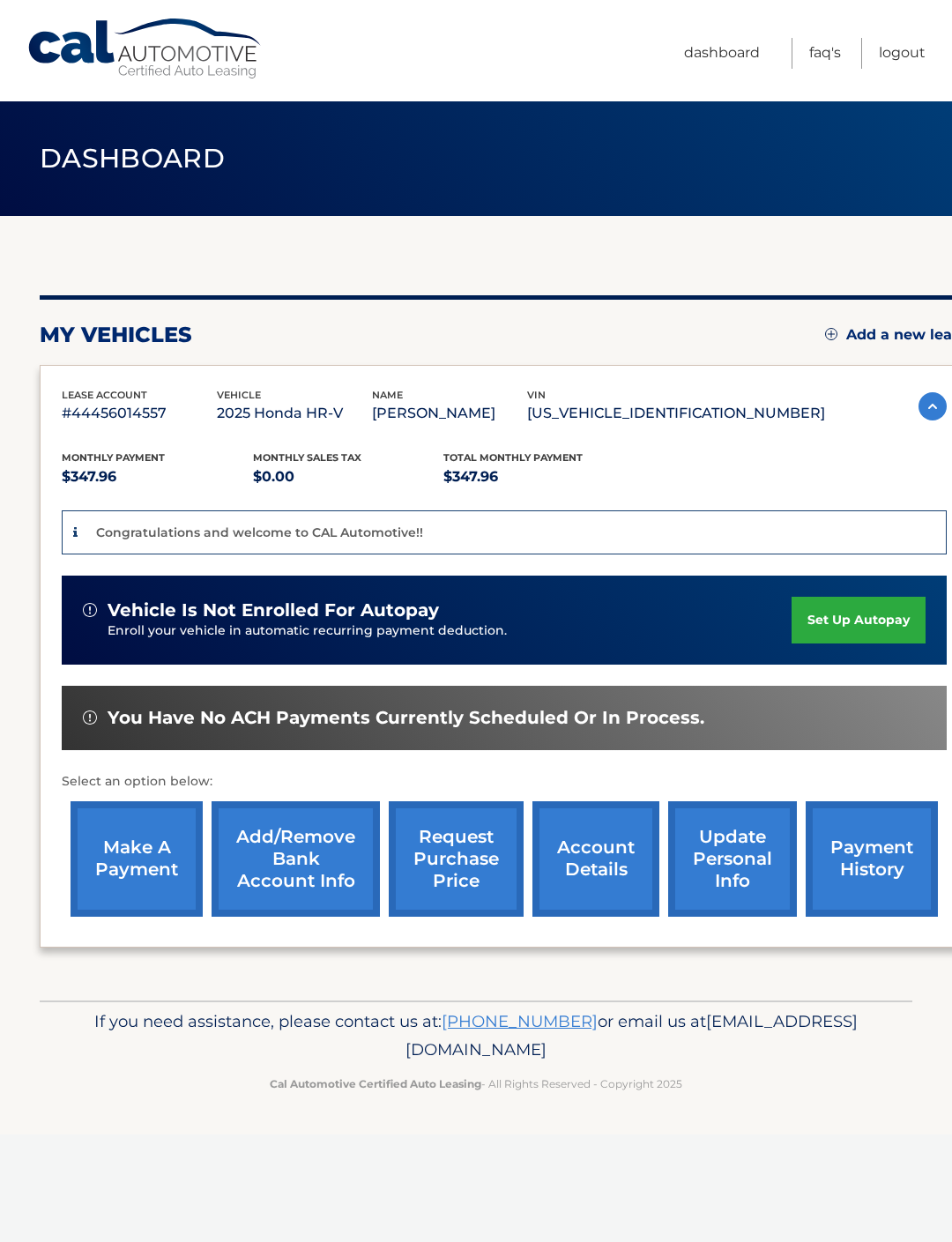
click at [866, 629] on link "set up autopay" at bounding box center [858, 620] width 134 height 47
click at [879, 621] on link "set up autopay" at bounding box center [858, 620] width 134 height 47
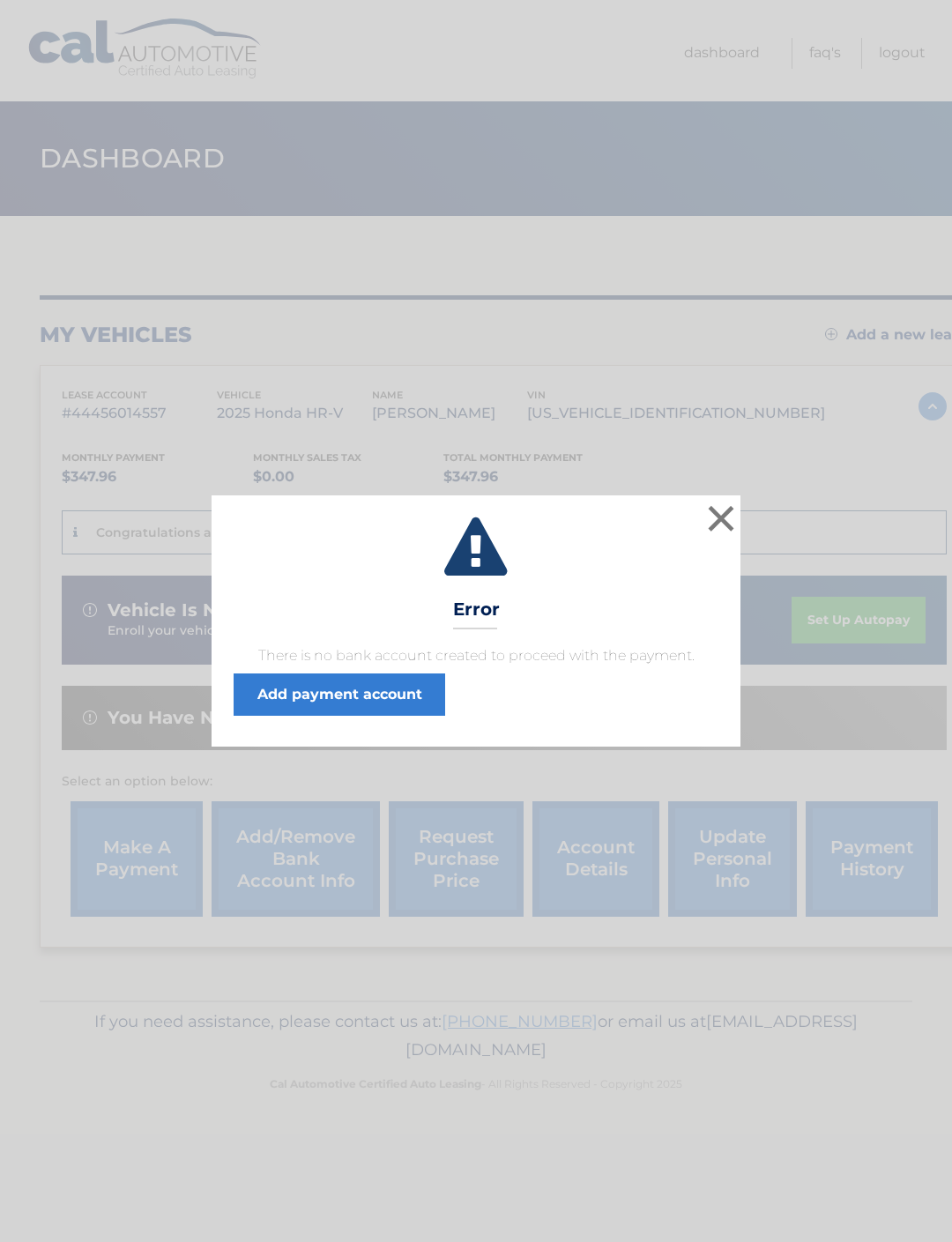
click at [373, 700] on link "Add payment account" at bounding box center [340, 694] width 212 height 43
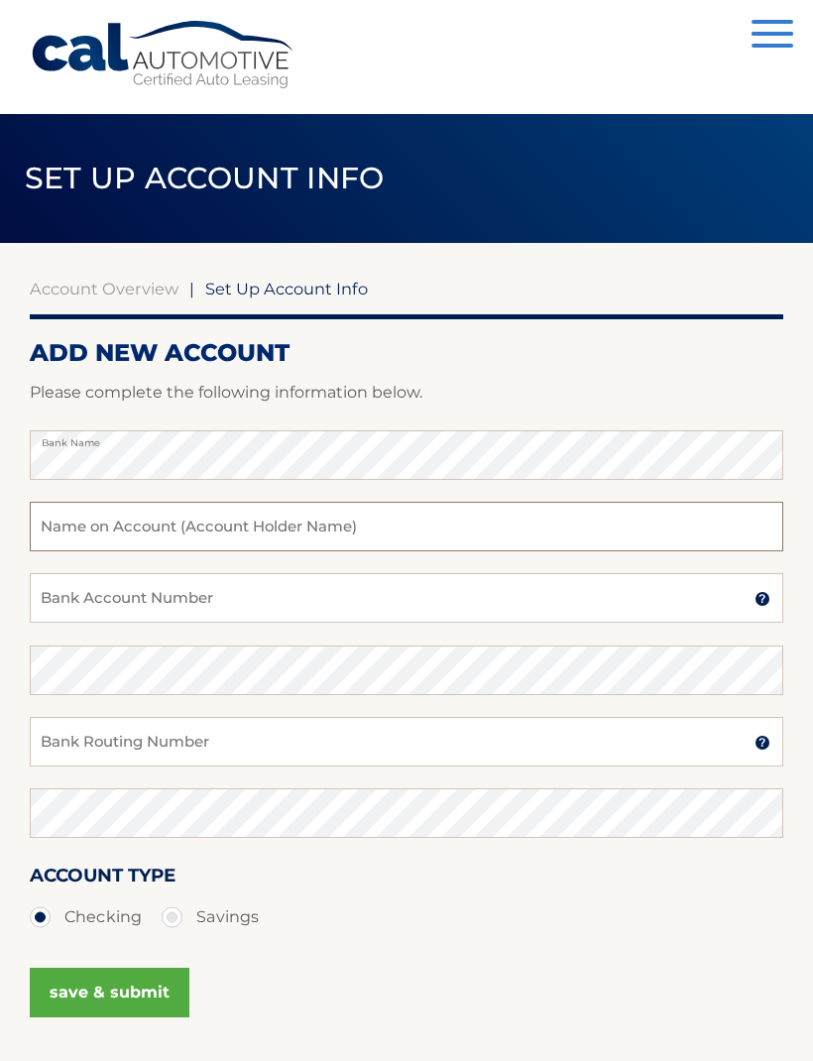
click at [375, 538] on input "text" at bounding box center [406, 527] width 753 height 50
type input "Maria A Bohn"
click at [291, 601] on input "Bank Account Number" at bounding box center [406, 598] width 753 height 50
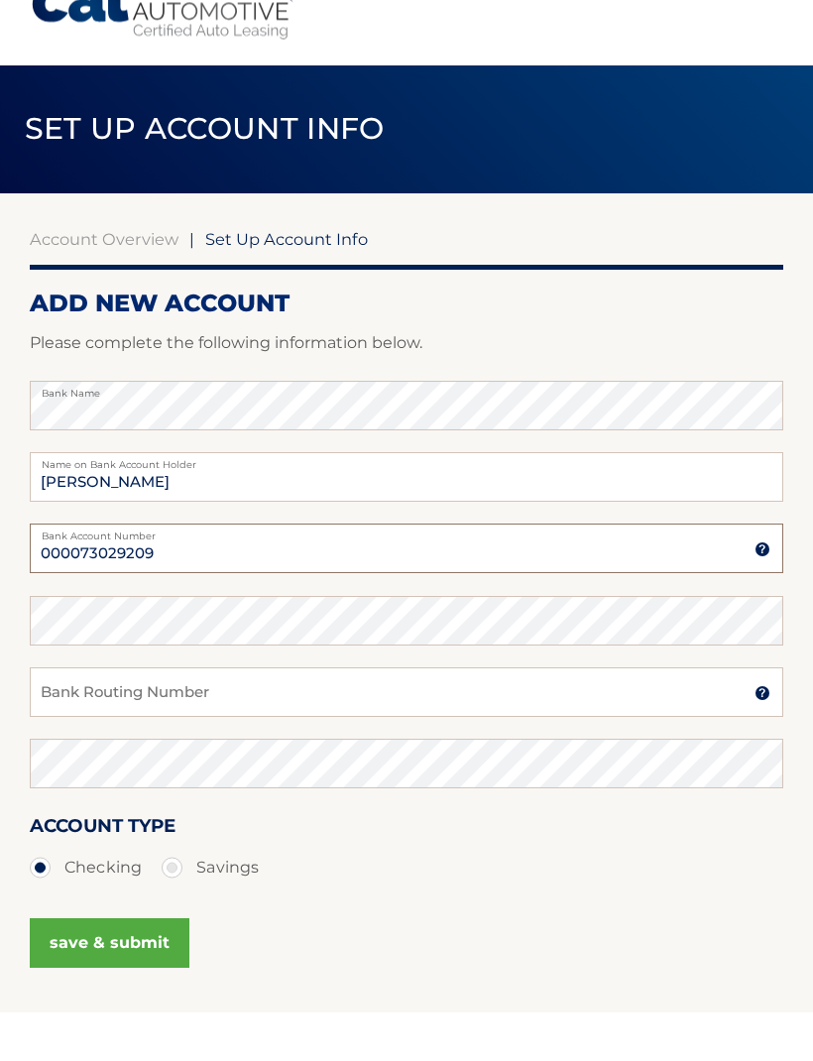
type input "000073029209"
click at [311, 717] on input "Bank Routing Number" at bounding box center [406, 742] width 753 height 50
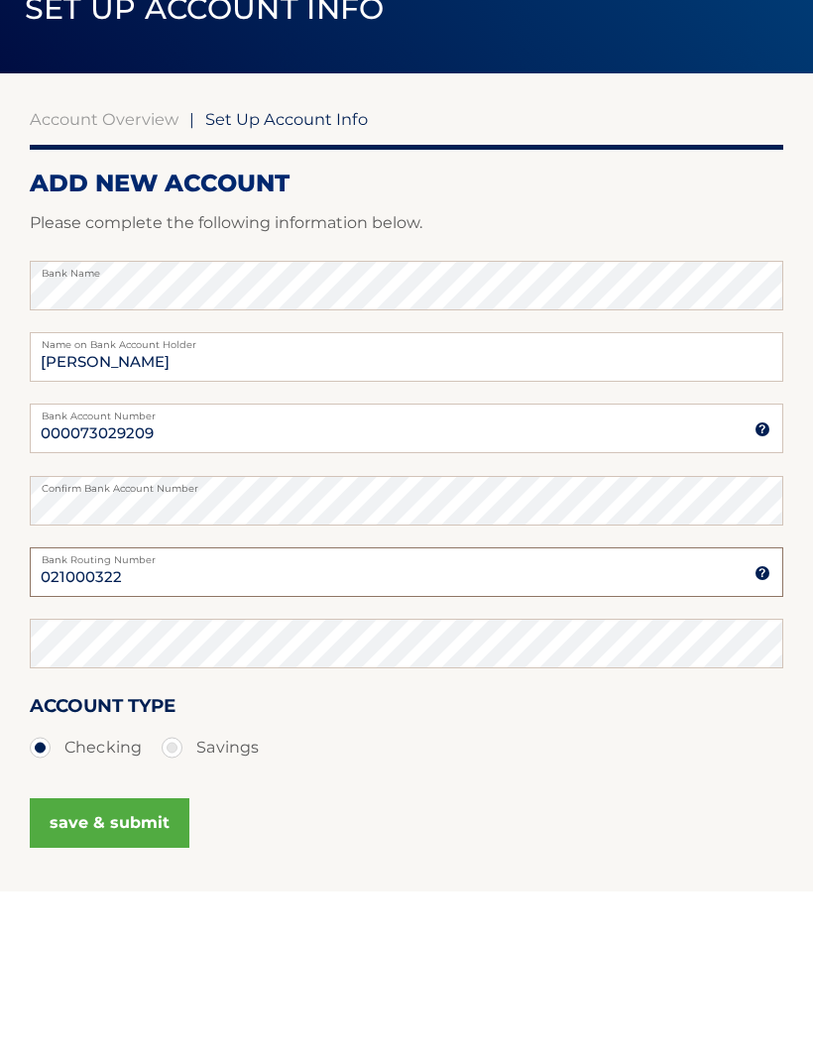
type input "021000322"
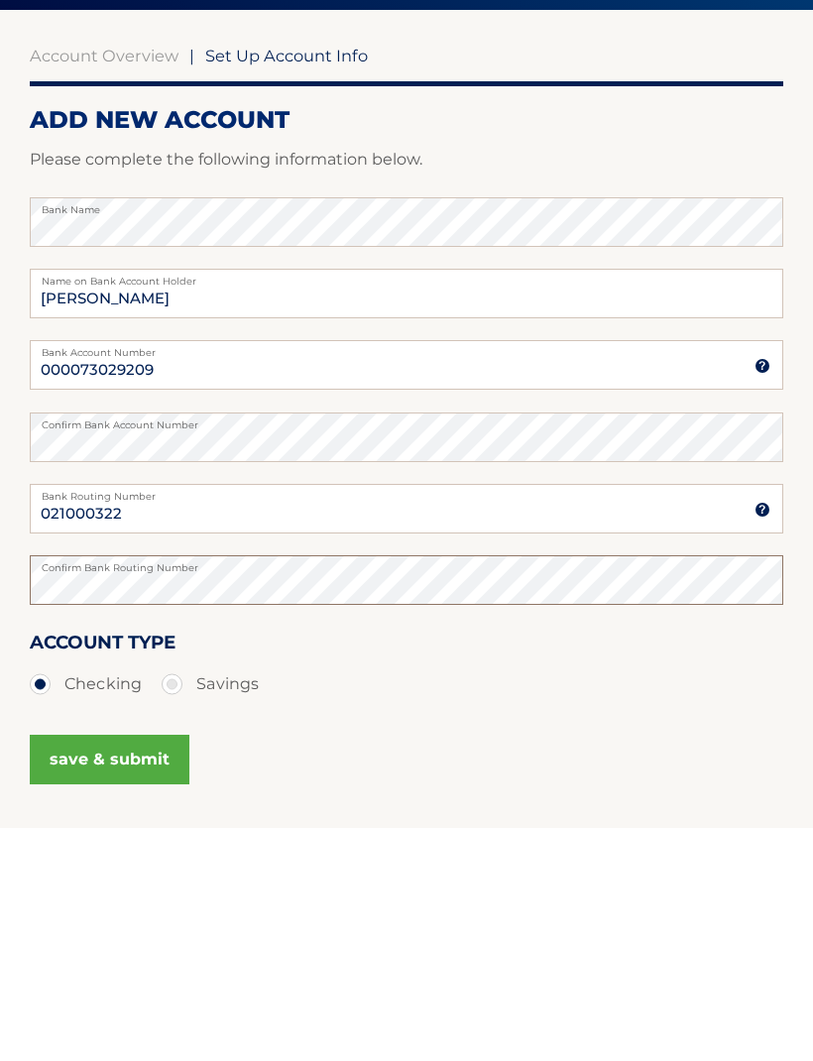
scroll to position [118, 0]
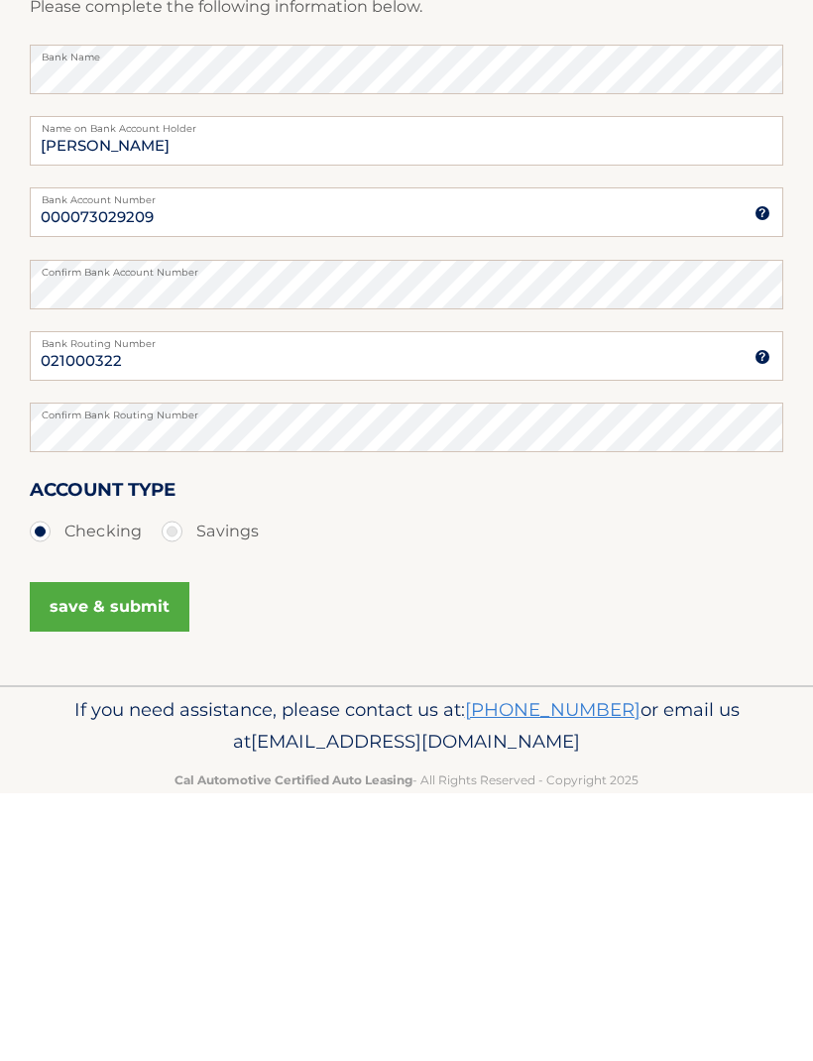
click at [137, 850] on button "save & submit" at bounding box center [110, 875] width 160 height 50
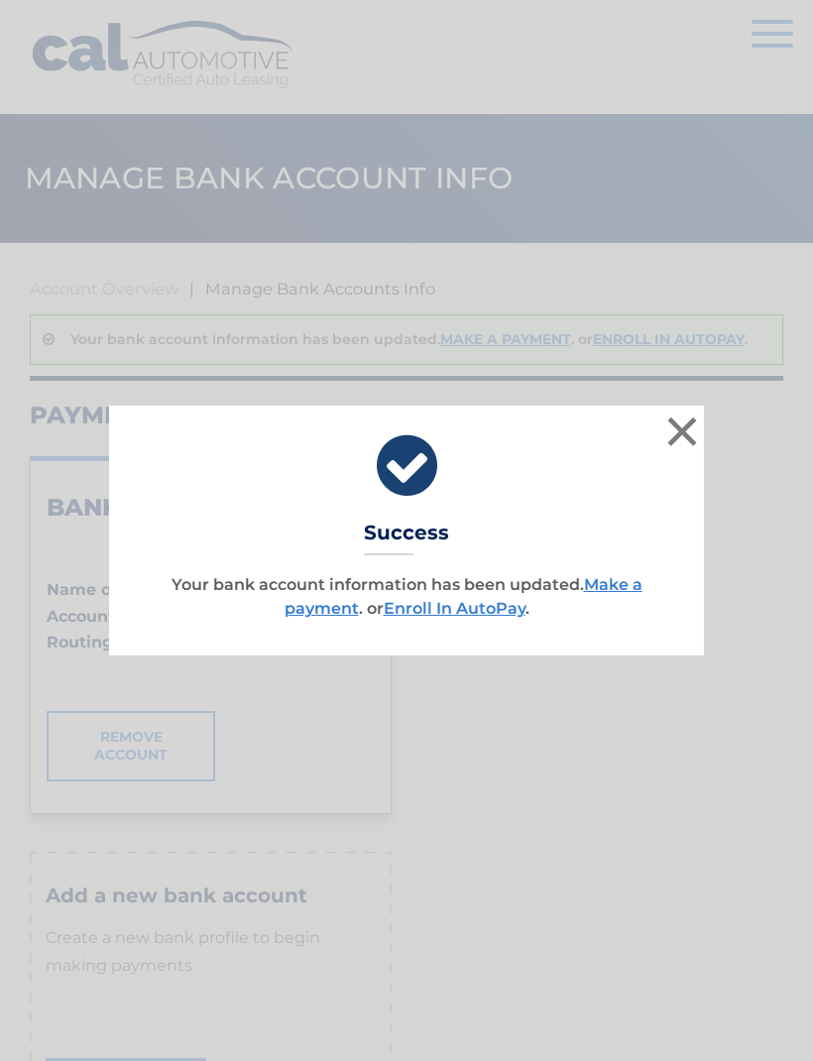
click at [676, 428] on button "×" at bounding box center [682, 431] width 40 height 40
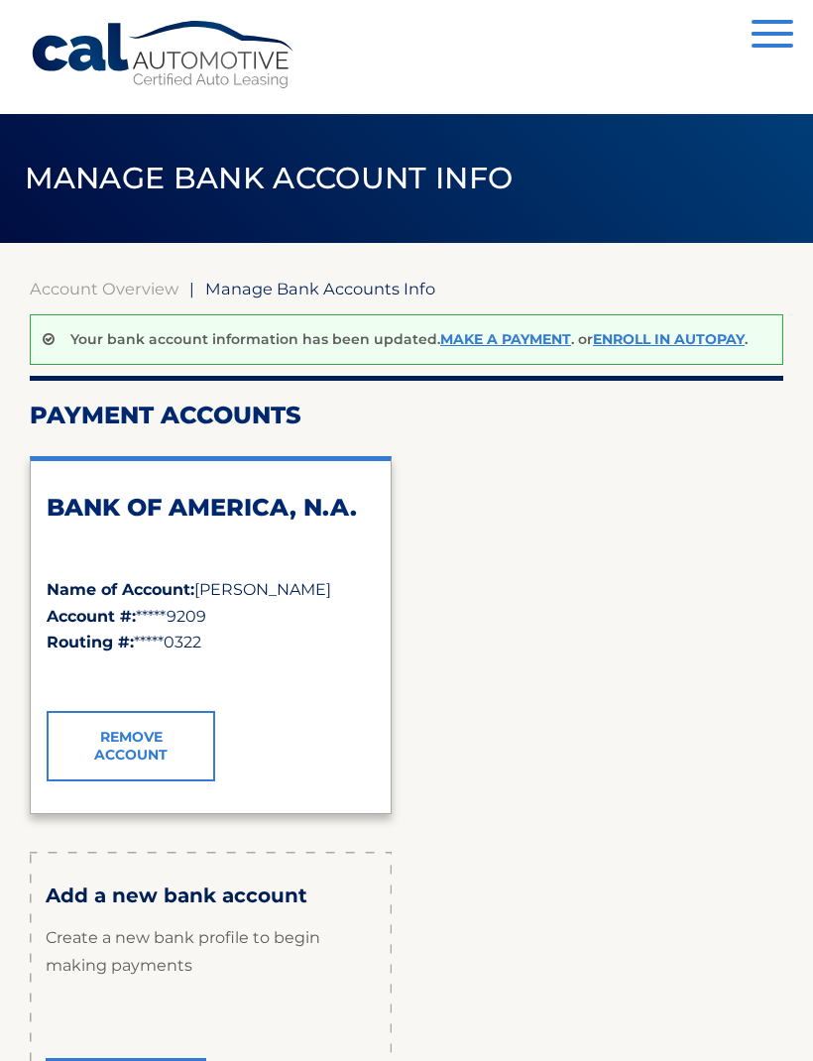
click at [514, 339] on link "Make a payment" at bounding box center [505, 339] width 131 height 18
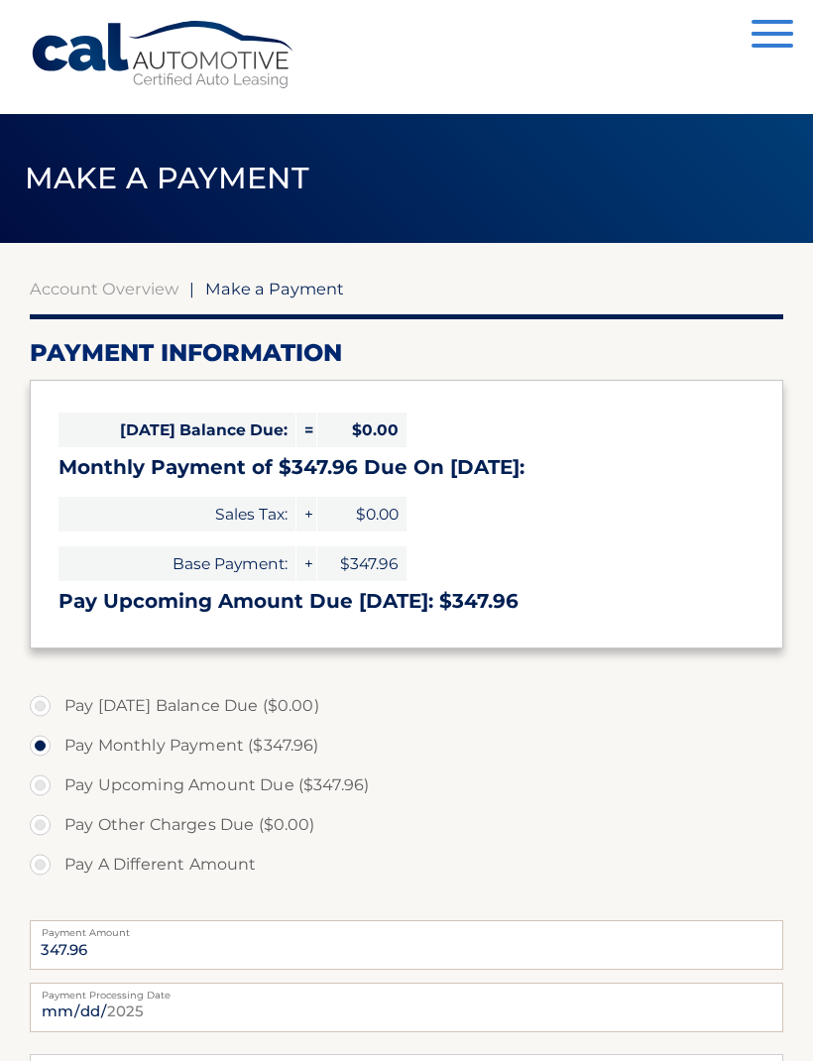
select select "Y2ViZmFiNTMtYTQzOS00MDk2LTk0NWItOTFiZjEyMGY3YWQ3"
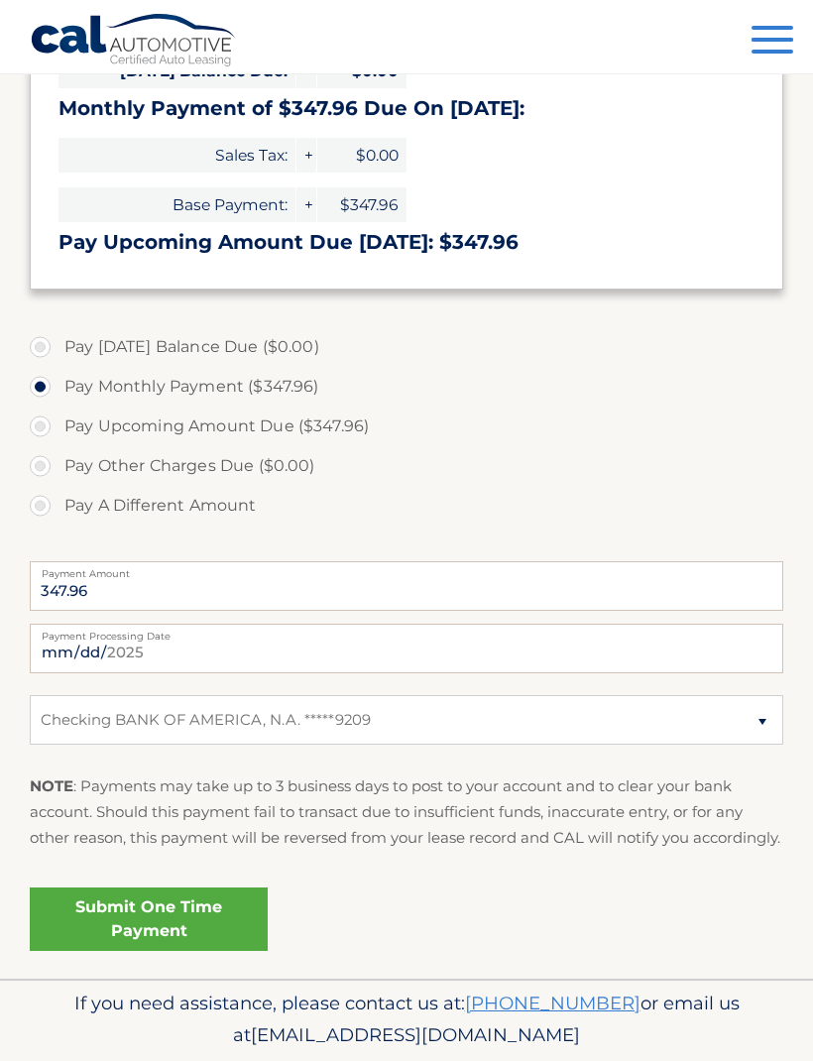
scroll to position [383, 0]
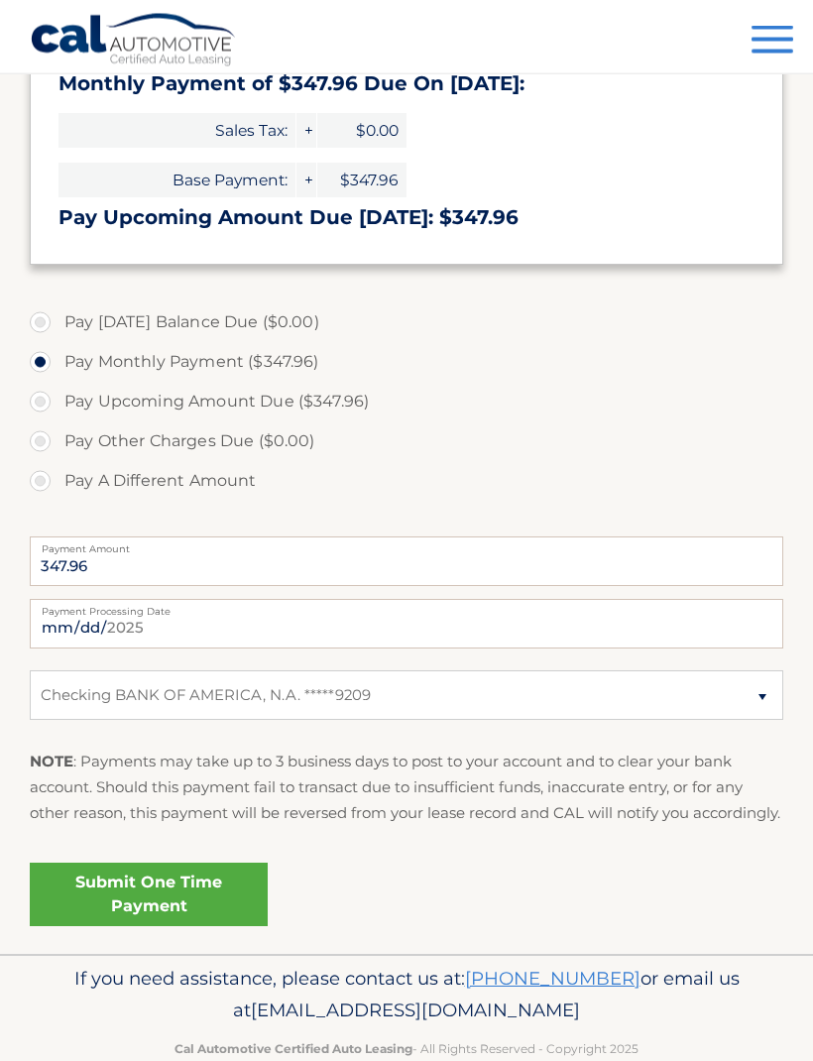
click at [225, 911] on link "Submit One Time Payment" at bounding box center [149, 894] width 238 height 63
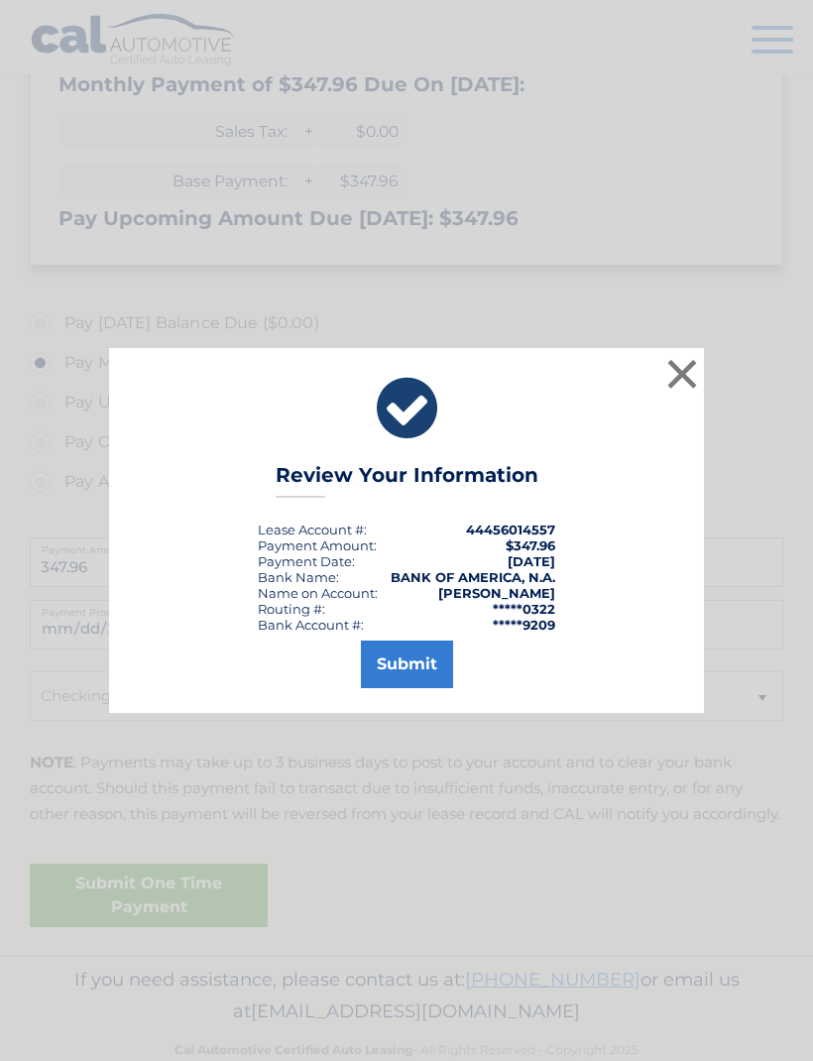
click at [428, 677] on button "Submit" at bounding box center [407, 664] width 92 height 48
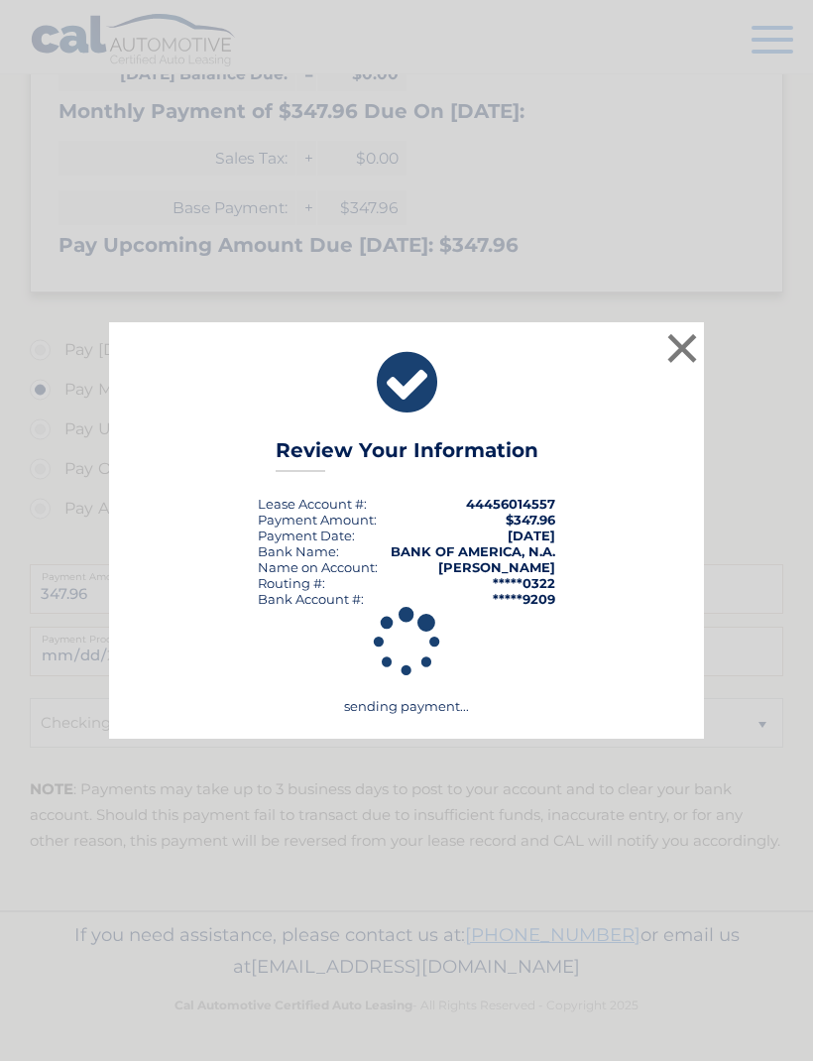
scroll to position [311, 0]
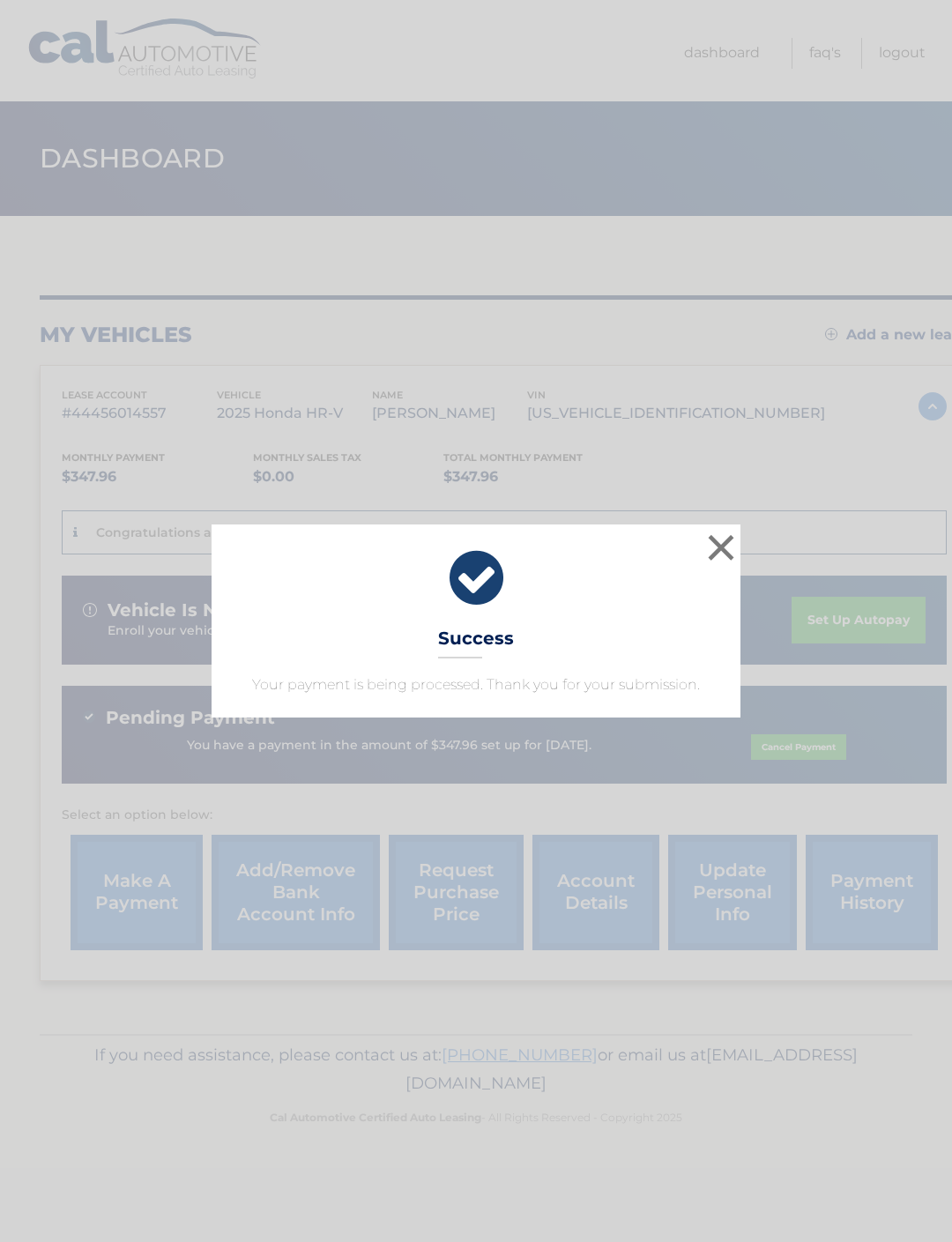
click at [711, 552] on button "×" at bounding box center [721, 548] width 36 height 36
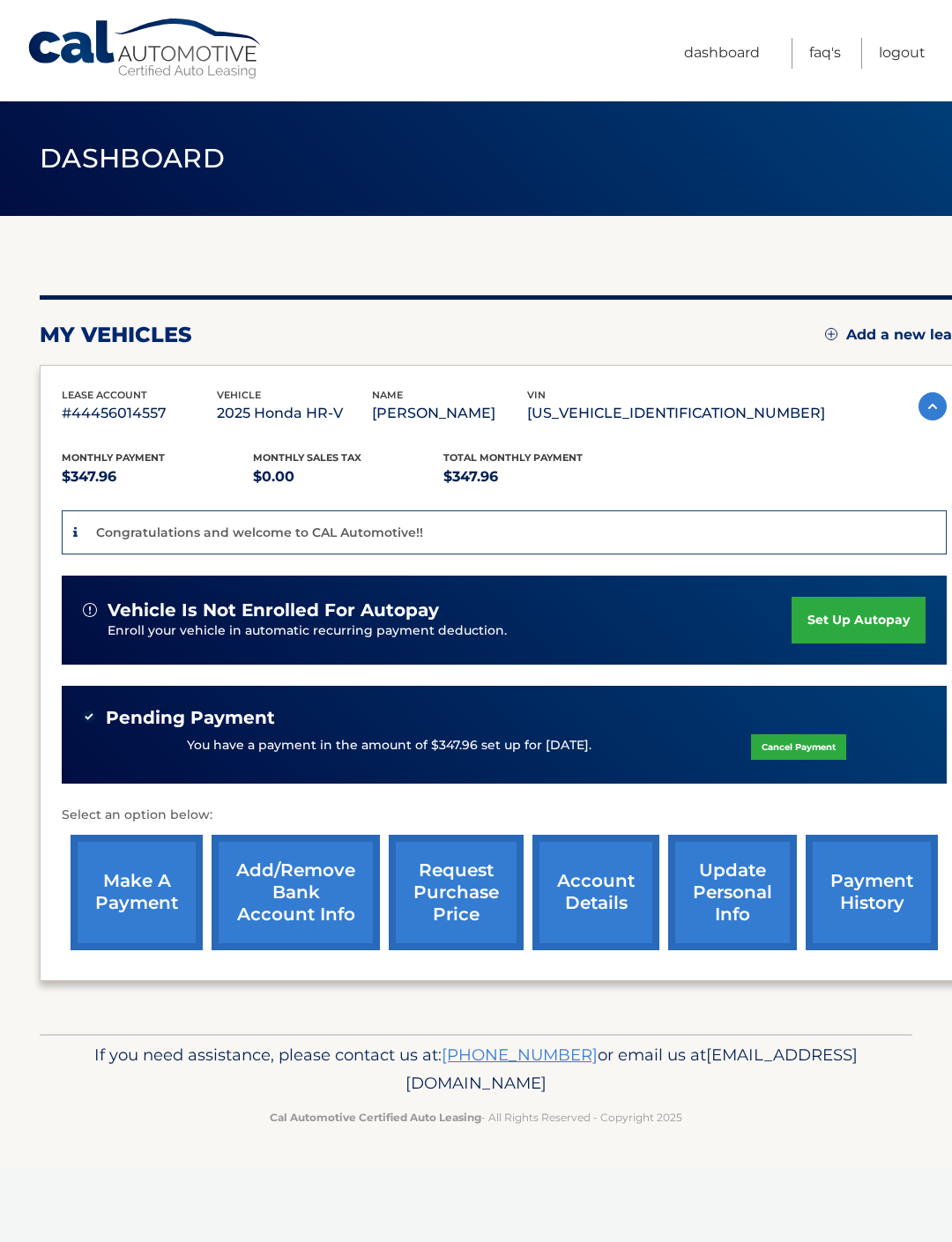
click at [868, 618] on link "set up autopay" at bounding box center [858, 620] width 134 height 47
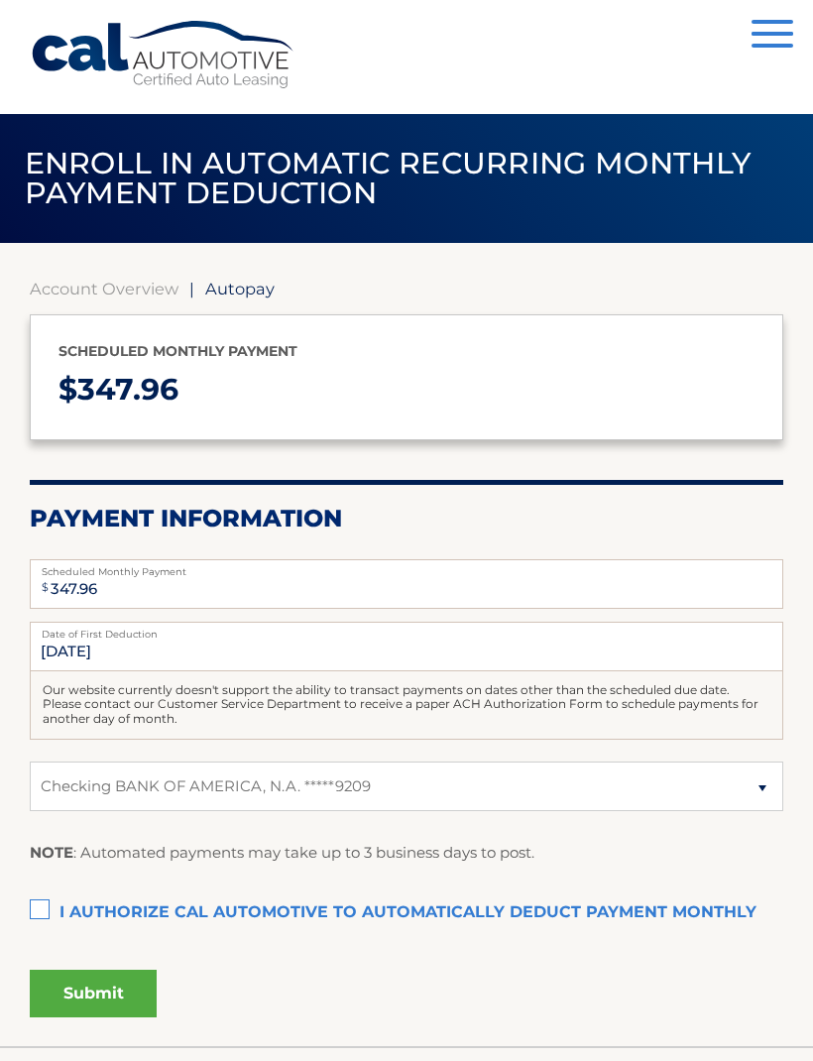
select select "Y2ViZmFiNTMtYTQzOS00MDk2LTk0NWItOTFiZjEyMGY3YWQ3"
click at [52, 905] on label "I authorize cal automotive to automatically deduct payment monthly This checkbo…" at bounding box center [406, 913] width 753 height 40
click at [0, 0] on input "I authorize cal automotive to automatically deduct payment monthly This checkbo…" at bounding box center [0, 0] width 0 height 0
click at [119, 1000] on button "Submit" at bounding box center [93, 993] width 127 height 48
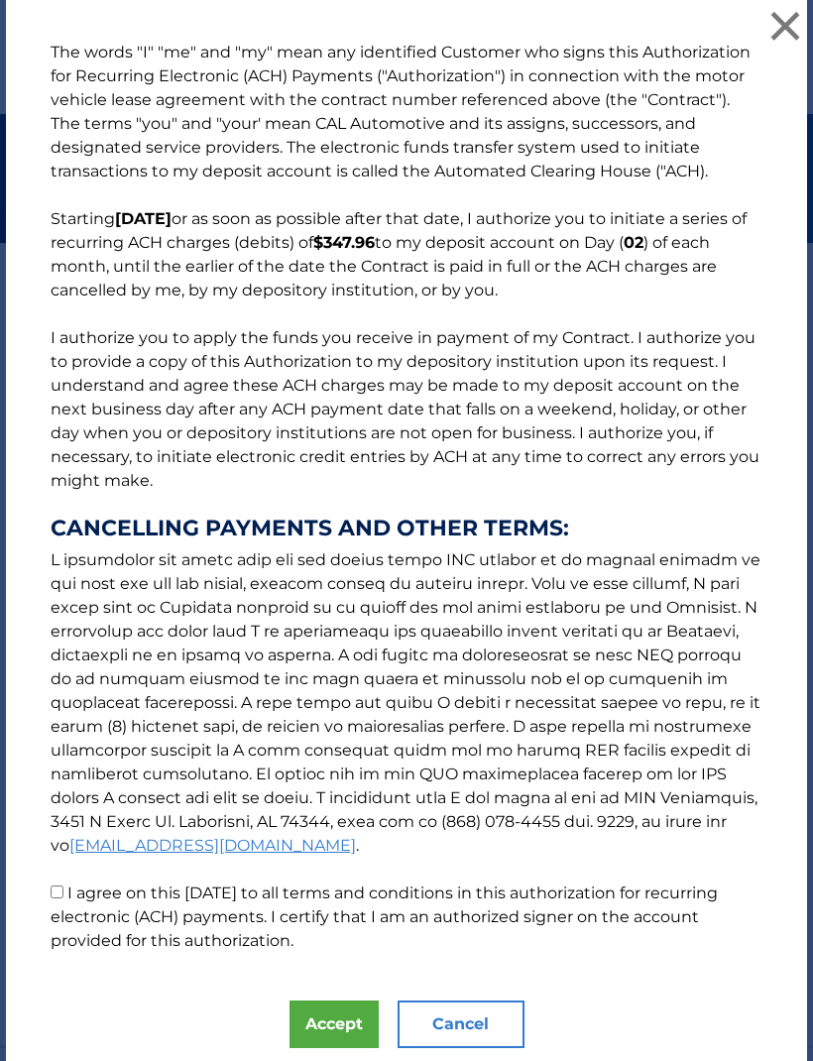
click at [61, 890] on input "I agree on this [DATE] to all terms and conditions in this authorization for re…" at bounding box center [57, 891] width 13 height 13
checkbox input "true"
click at [344, 1028] on button "Accept" at bounding box center [333, 1024] width 89 height 48
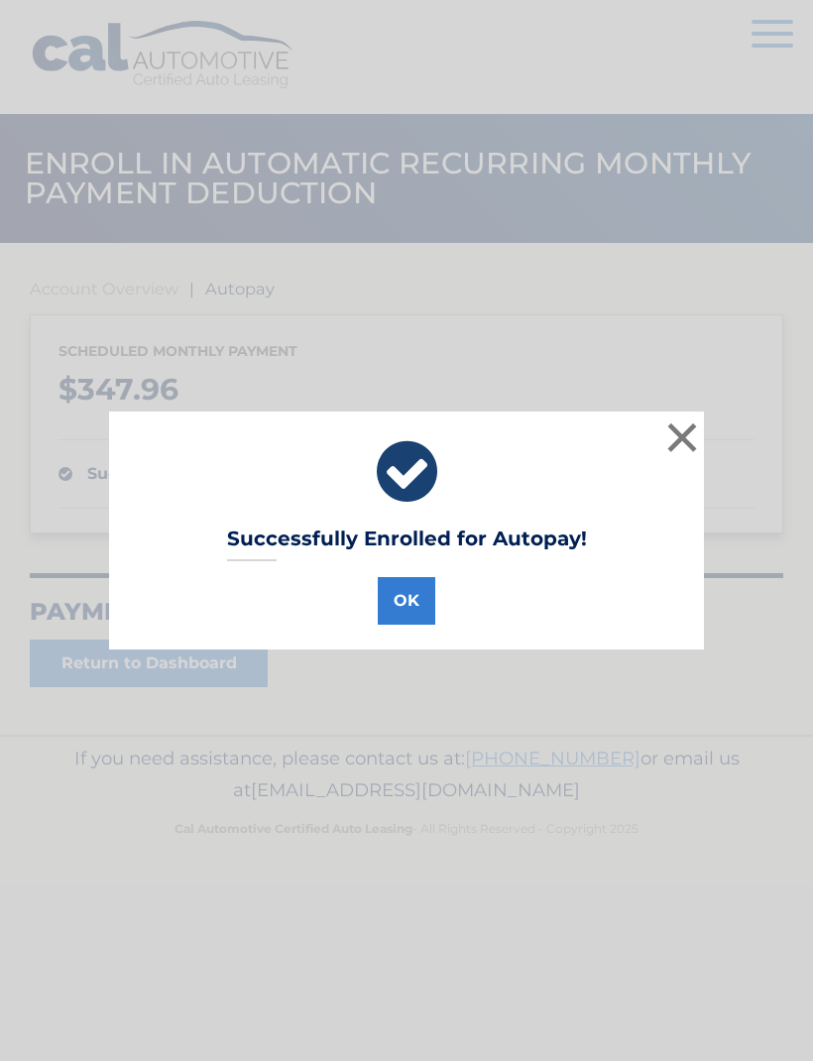
click at [412, 603] on button "OK" at bounding box center [406, 601] width 57 height 48
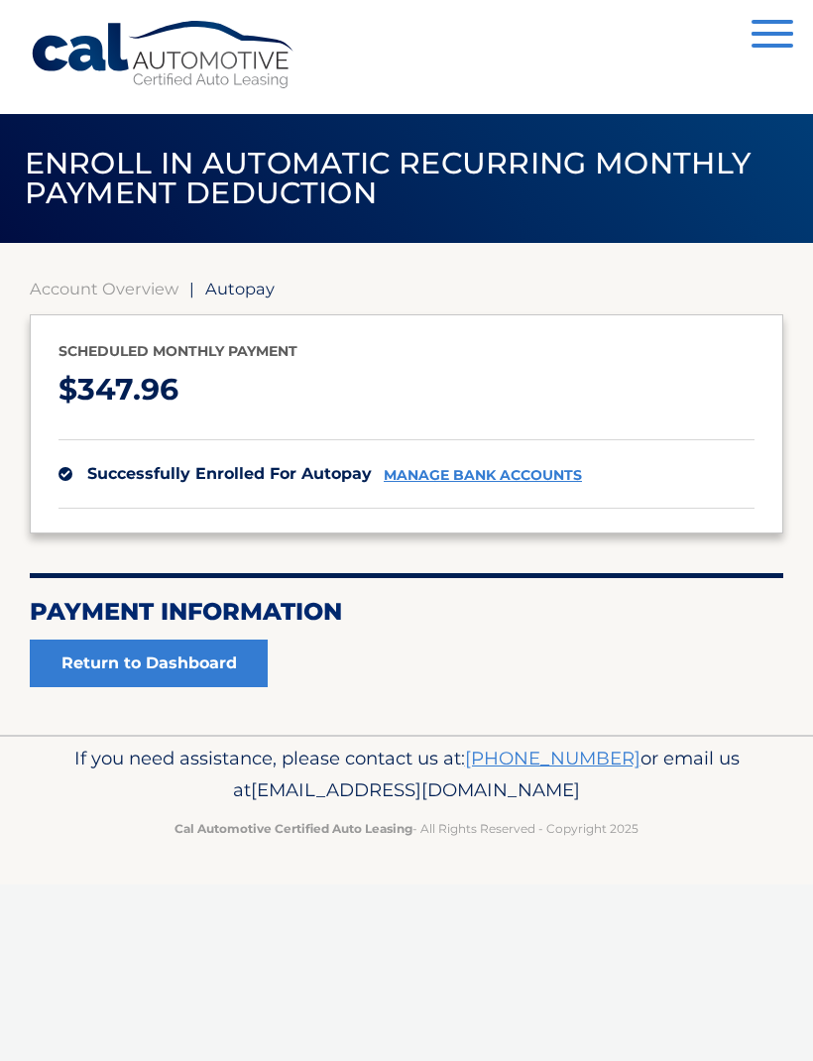
click at [232, 1052] on div "Cal Automotive Menu Dashboard FAQ's Logout |" at bounding box center [406, 530] width 813 height 1061
